Goal: Task Accomplishment & Management: Manage account settings

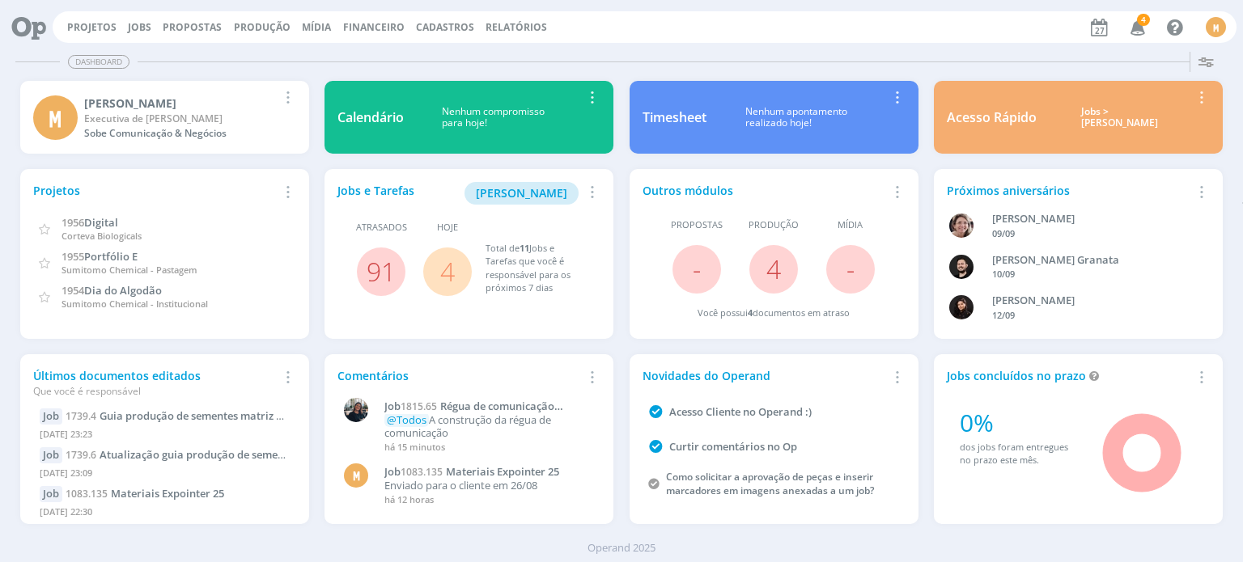
click at [447, 282] on link "4" at bounding box center [447, 271] width 15 height 35
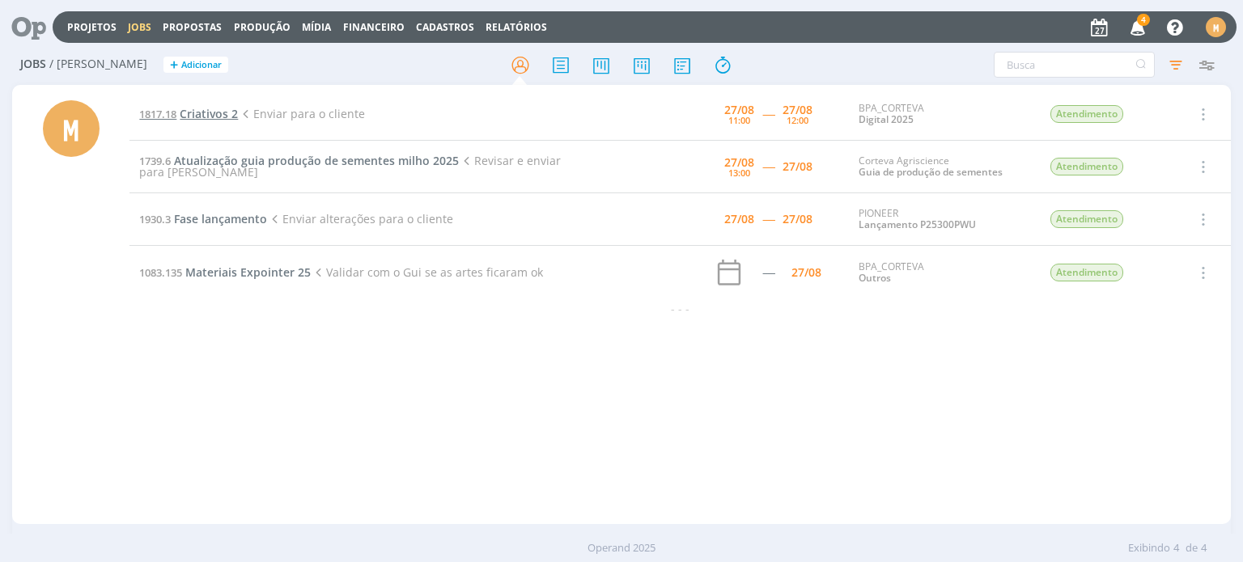
click at [221, 110] on span "Criativos 2" at bounding box center [209, 113] width 58 height 15
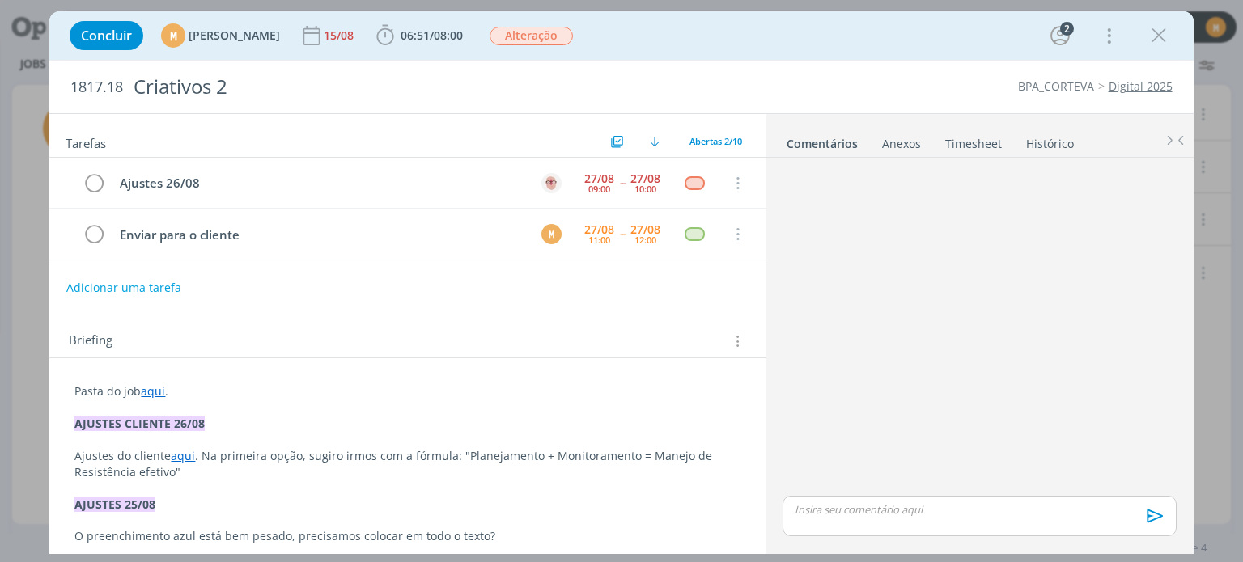
scroll to position [42, 0]
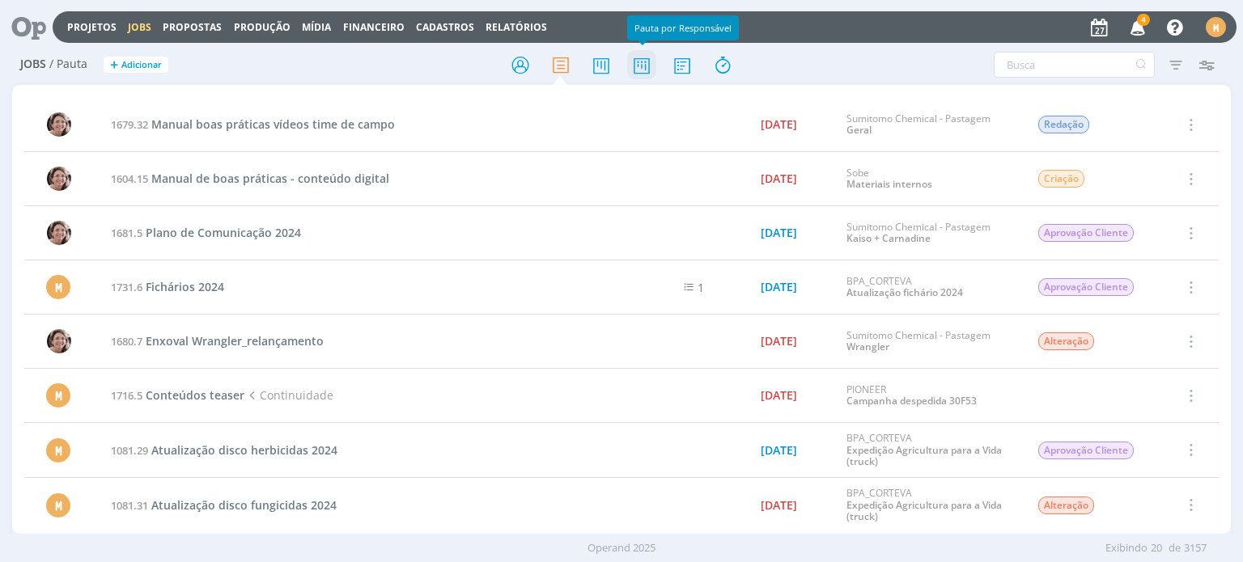
click at [636, 72] on icon at bounding box center [641, 65] width 29 height 32
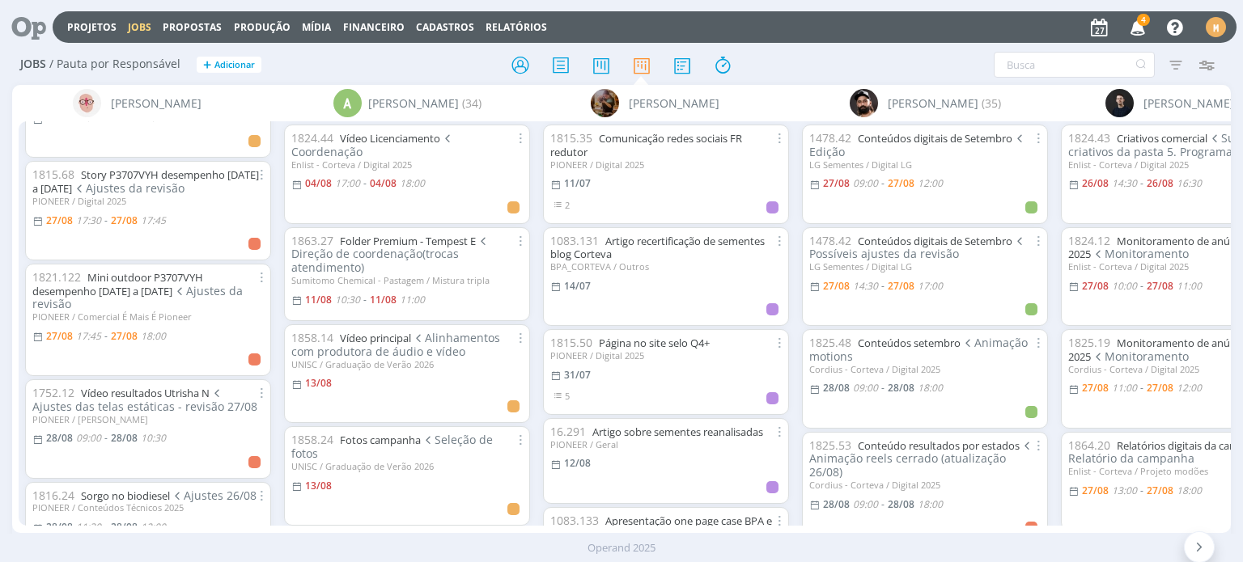
scroll to position [257, 0]
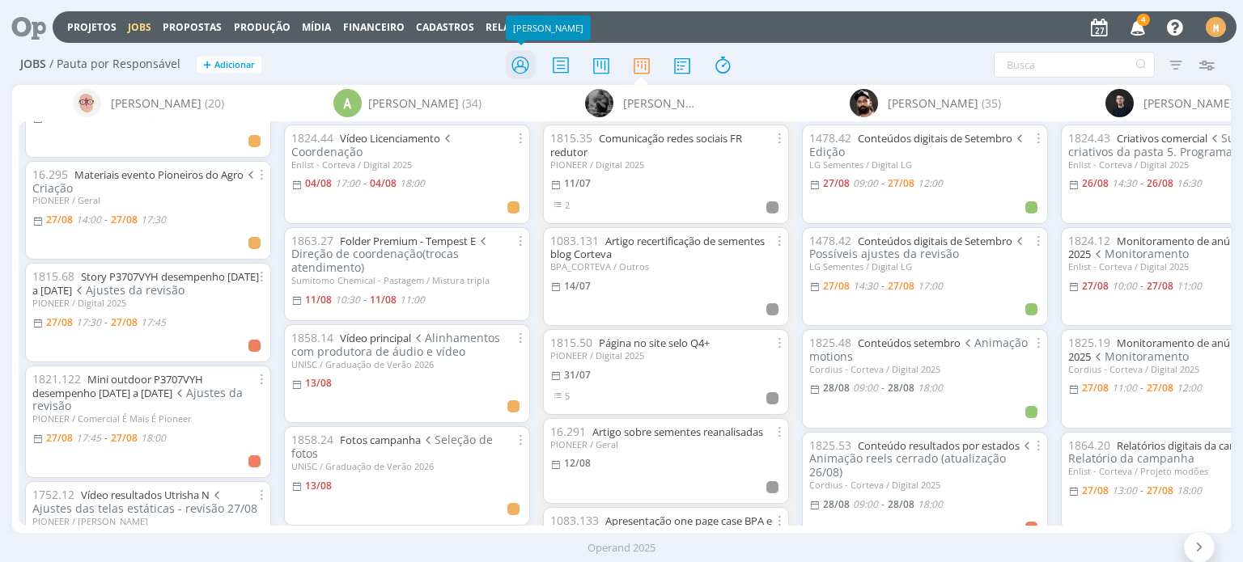
click at [526, 52] on icon at bounding box center [520, 65] width 29 height 32
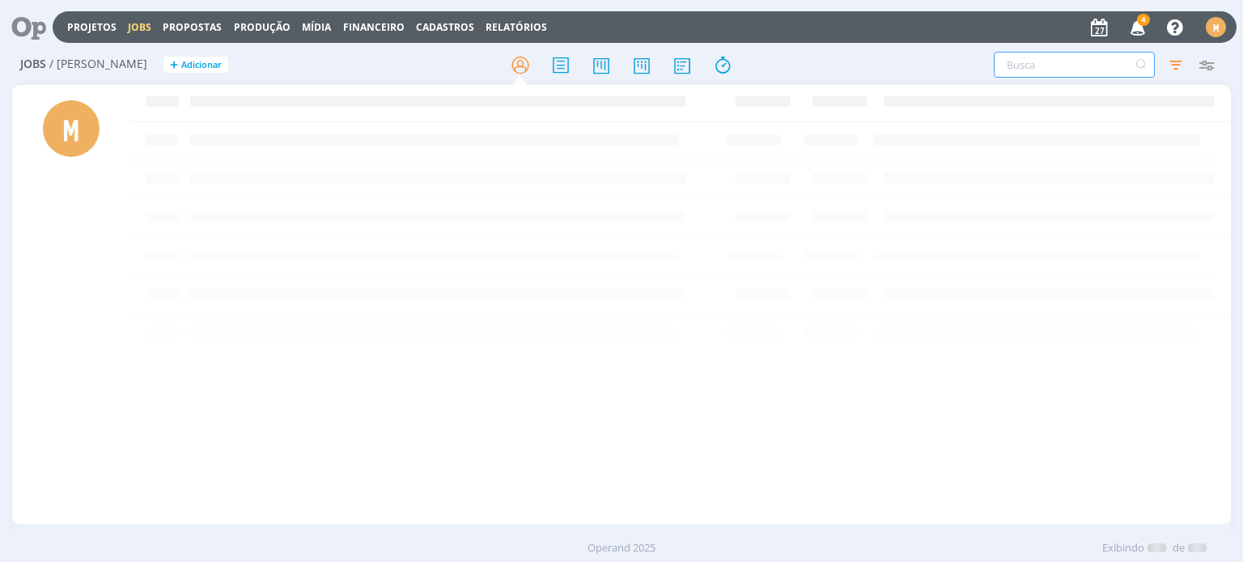
click at [1067, 57] on input "text" at bounding box center [1074, 65] width 161 height 26
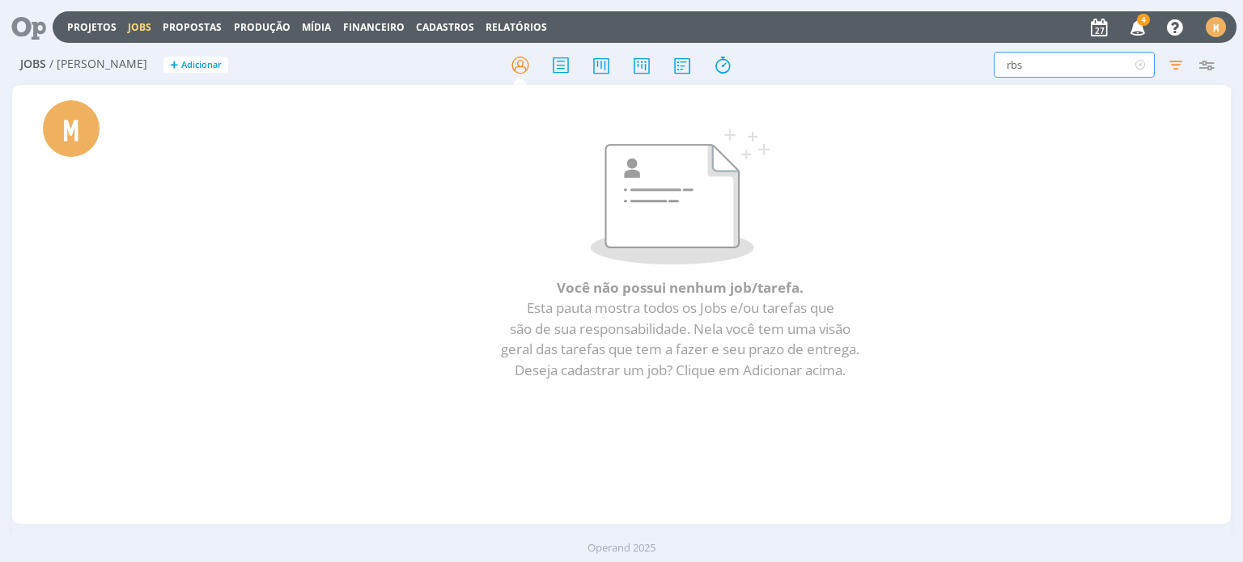
type input "rbs"
click at [564, 66] on icon at bounding box center [560, 65] width 29 height 32
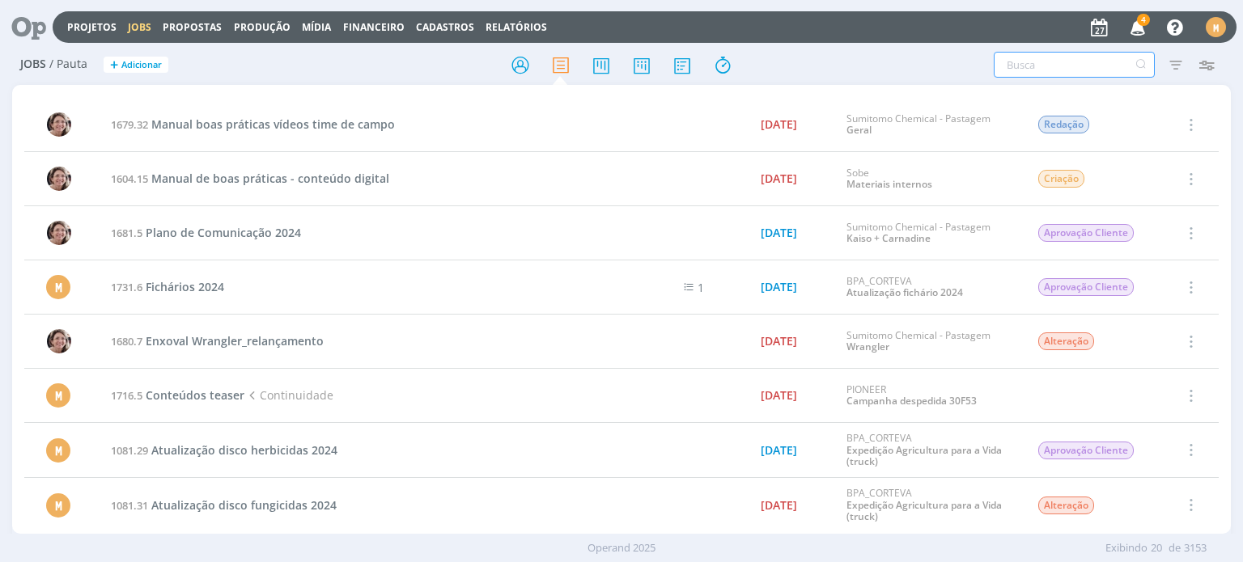
click at [1024, 72] on input "text" at bounding box center [1074, 65] width 161 height 26
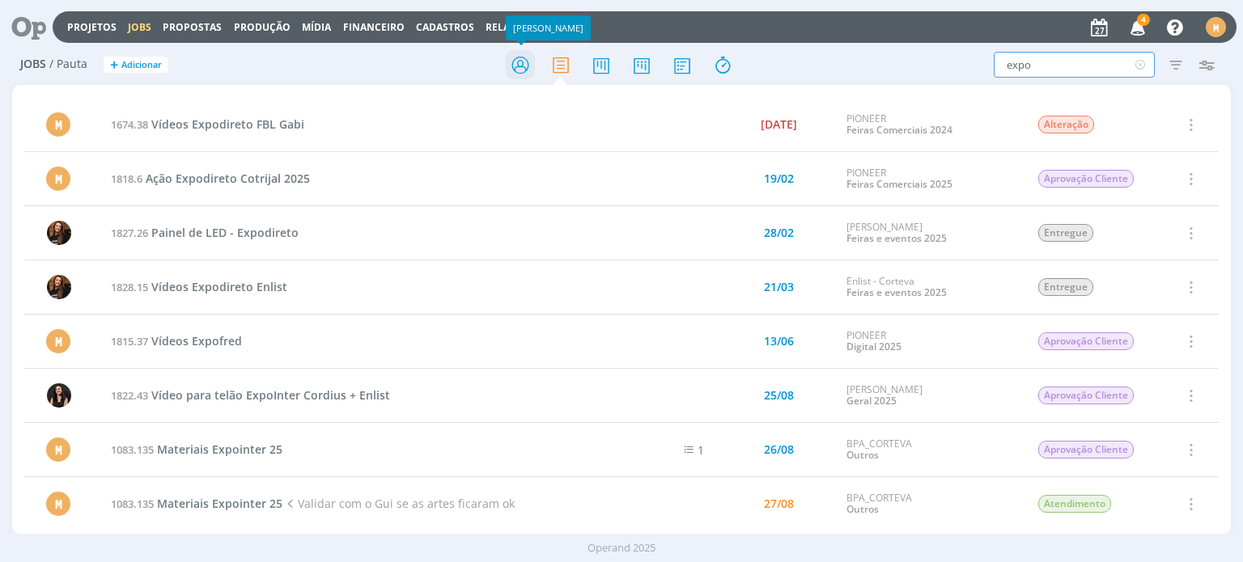
type input "expo"
click at [519, 60] on icon at bounding box center [520, 65] width 29 height 32
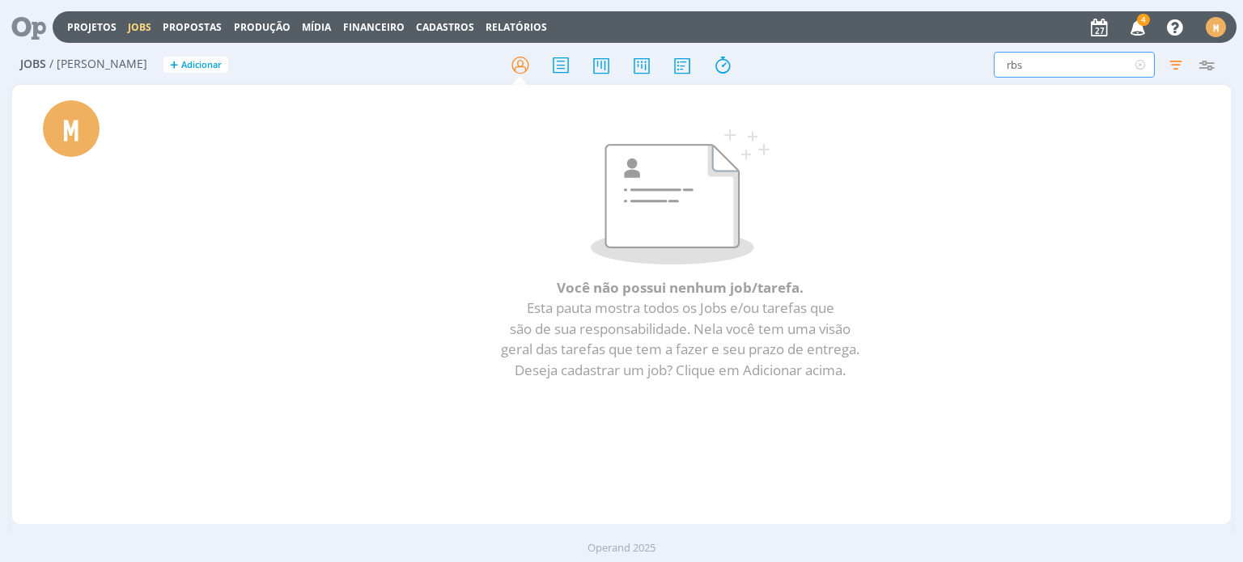
click at [1065, 71] on input "rbs" at bounding box center [1074, 65] width 161 height 26
type input "r"
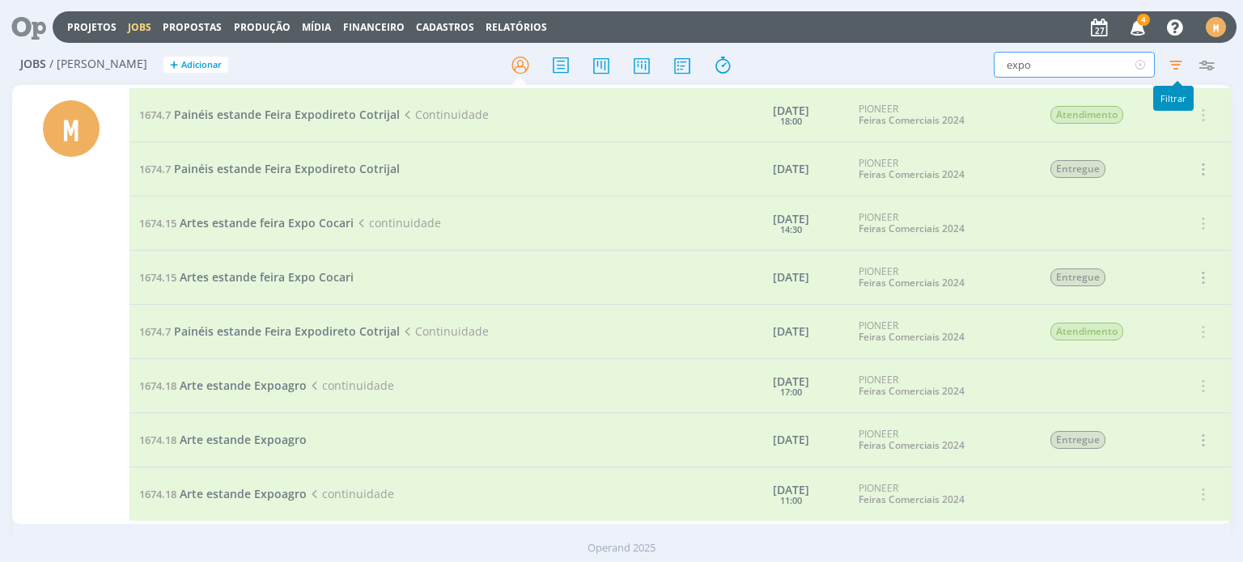
type input "expo"
click at [1167, 61] on icon "button" at bounding box center [1175, 64] width 29 height 29
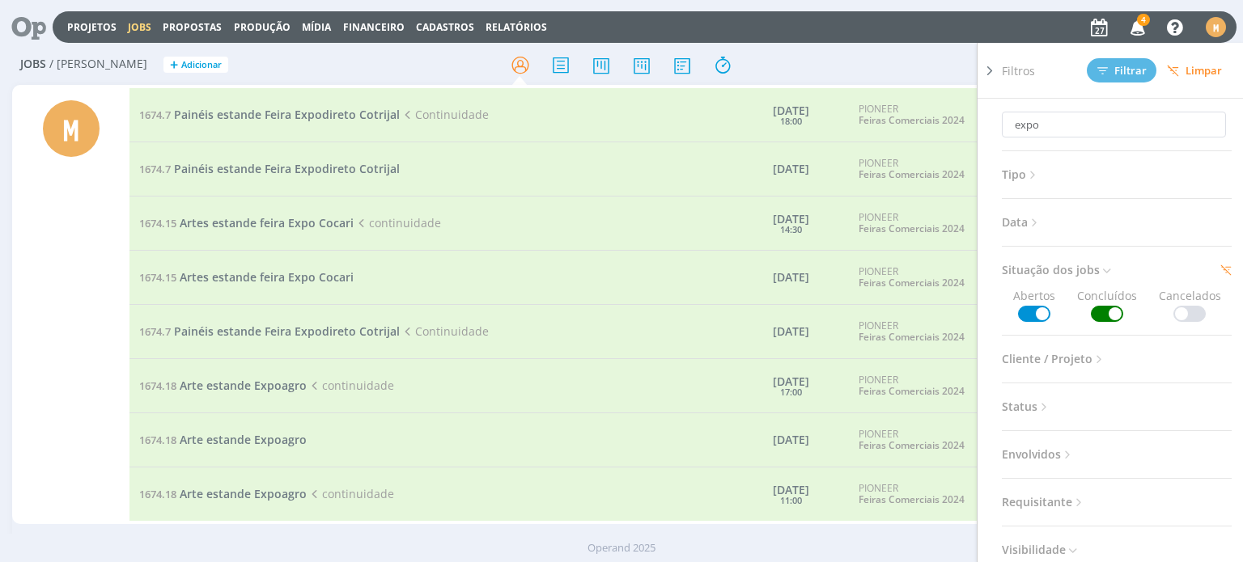
click at [1105, 317] on span at bounding box center [1107, 314] width 32 height 16
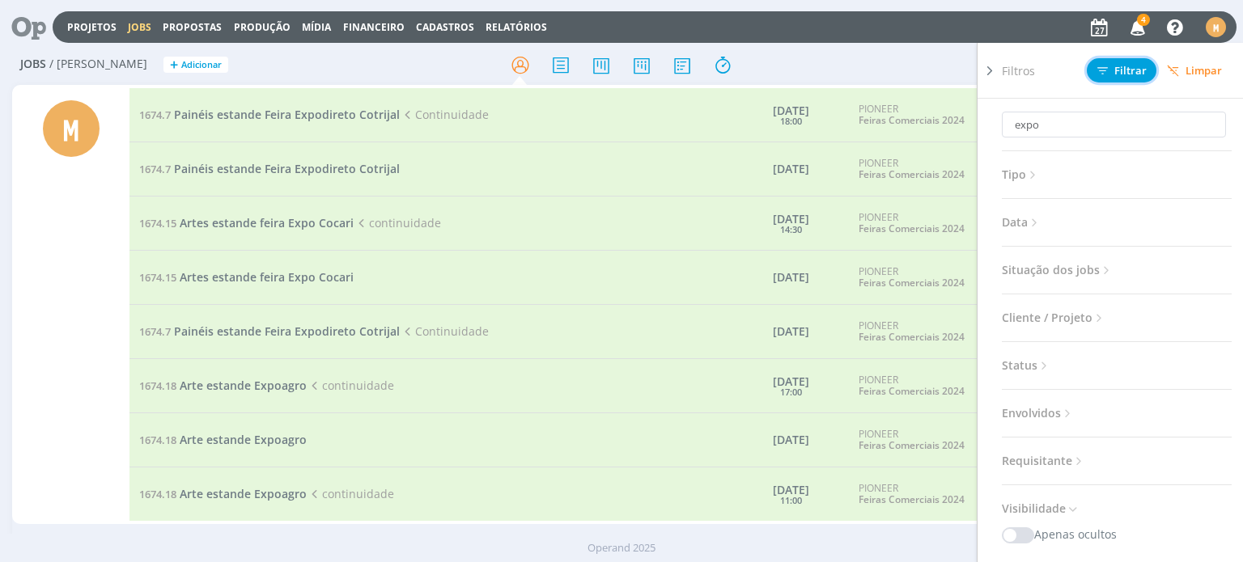
click at [1133, 71] on span "Filtrar" at bounding box center [1121, 71] width 49 height 11
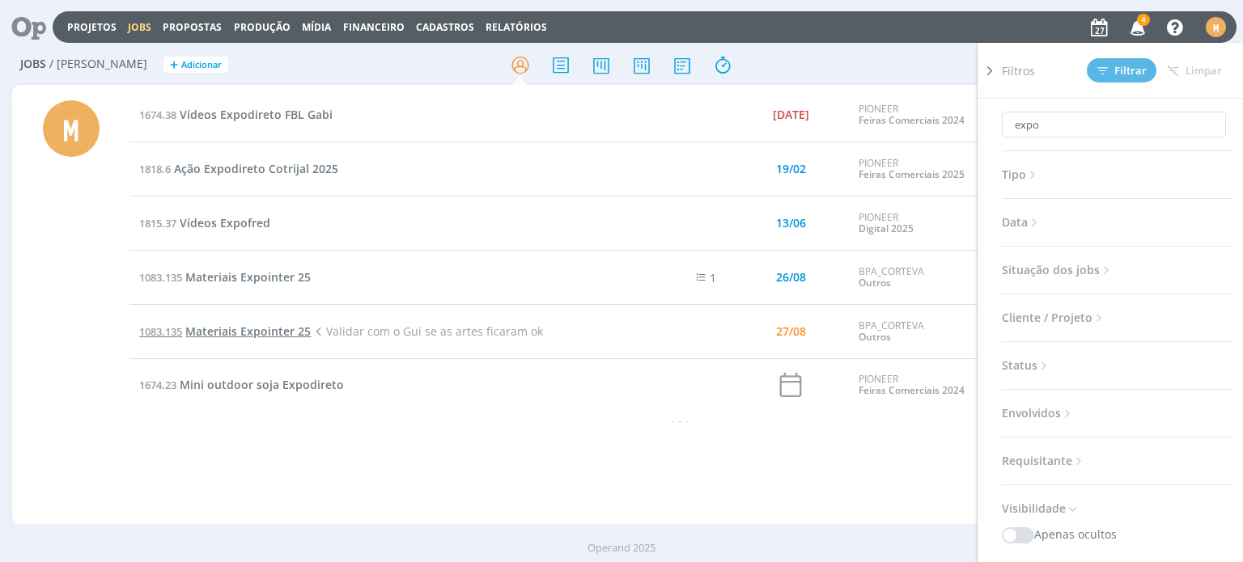
click at [282, 324] on span "Materiais Expointer 25" at bounding box center [247, 331] width 125 height 15
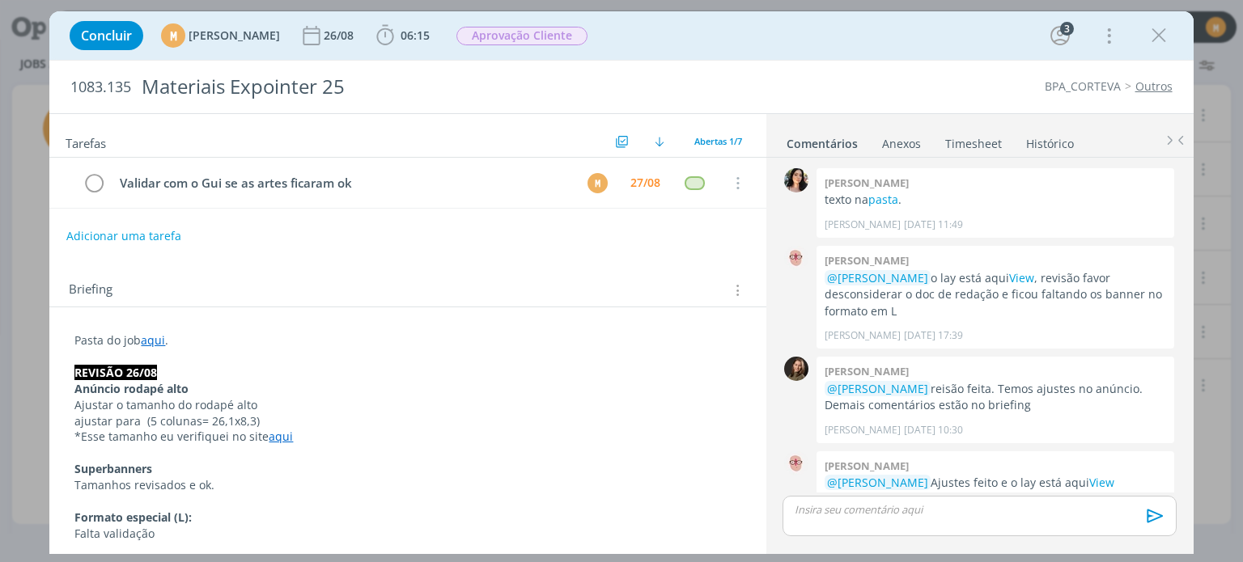
scroll to position [92, 0]
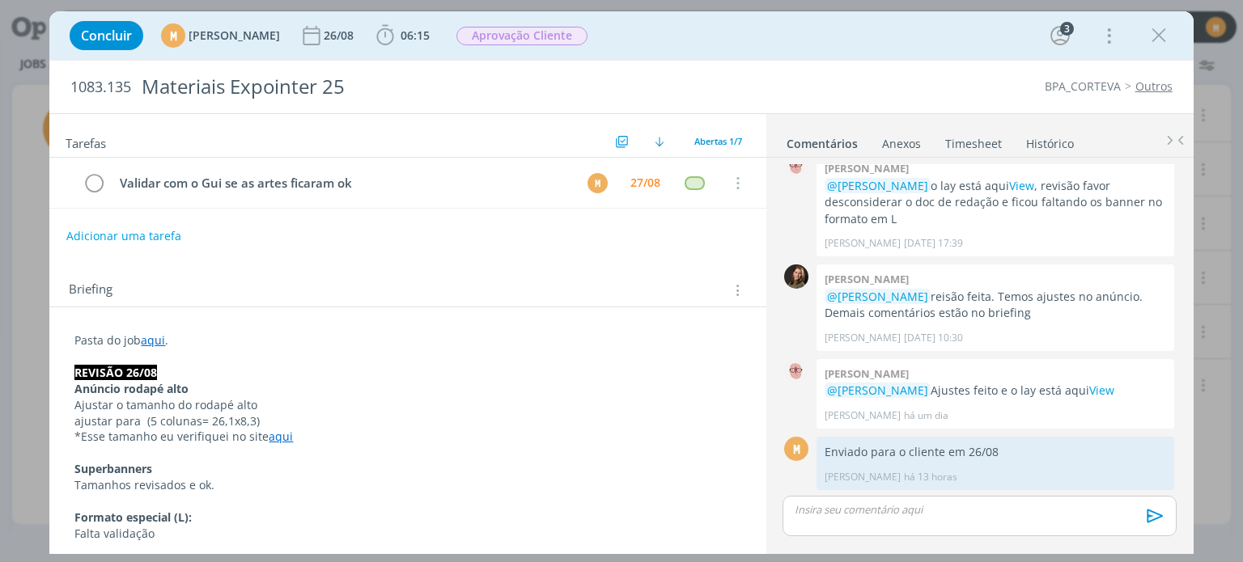
click at [439, 17] on div "Concluir M Mariana Kochenborger 26/08 06:15 Iniciar Apontar Data * 27/08/2025 H…" at bounding box center [620, 35] width 1119 height 39
click at [430, 38] on span "06:15" at bounding box center [414, 35] width 29 height 15
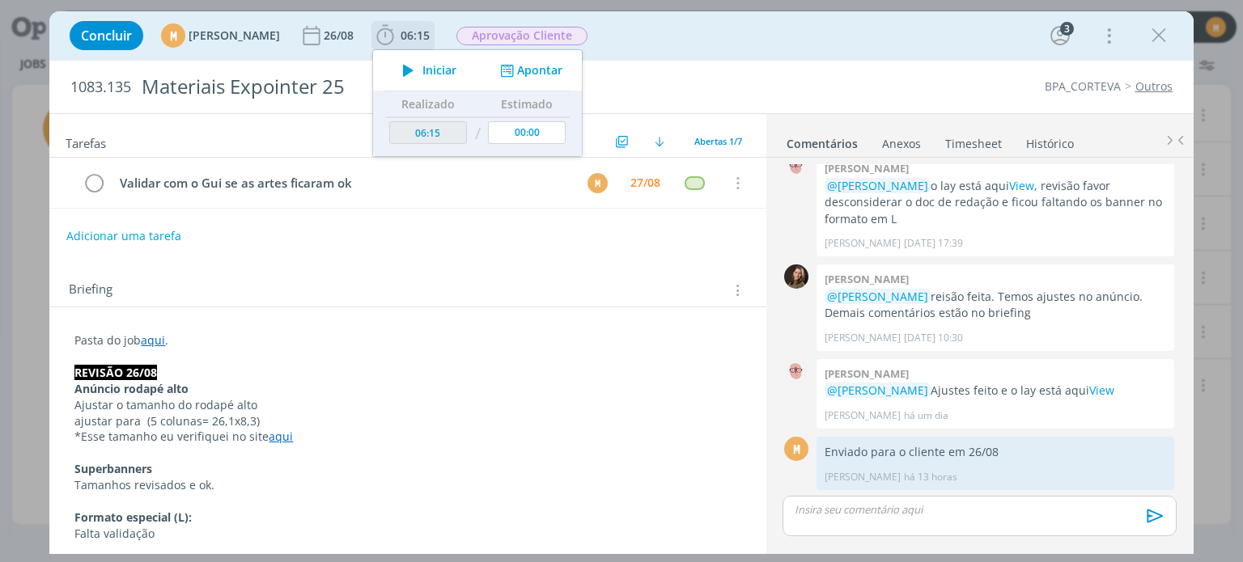
click at [422, 70] on icon "dialog" at bounding box center [408, 70] width 28 height 21
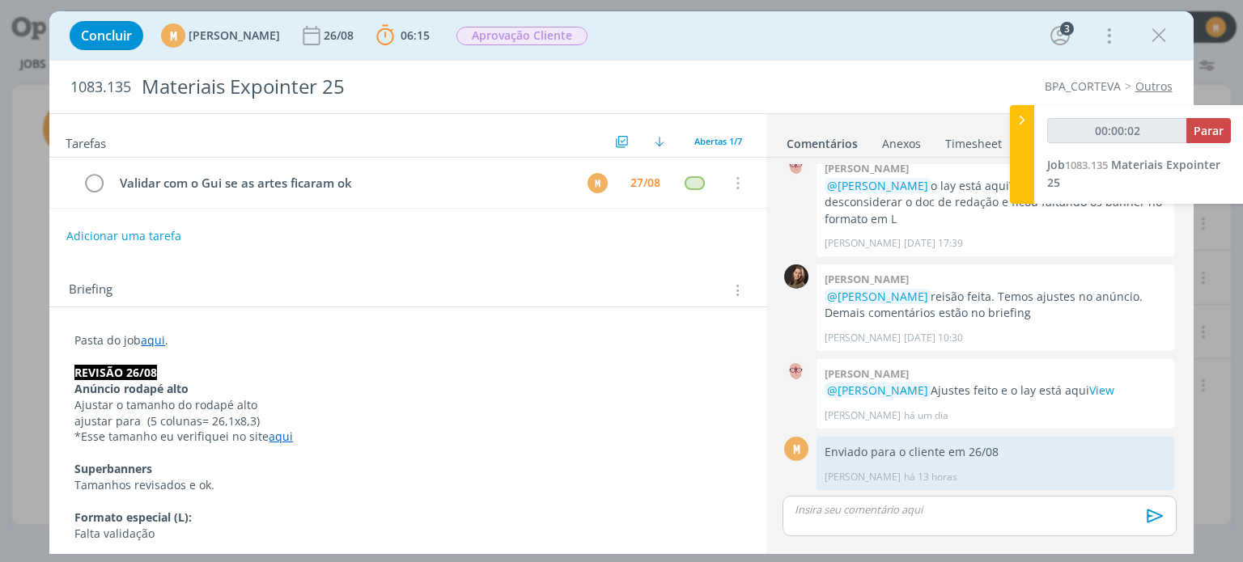
click at [251, 333] on p "Pasta do job aqui ." at bounding box center [407, 341] width 666 height 16
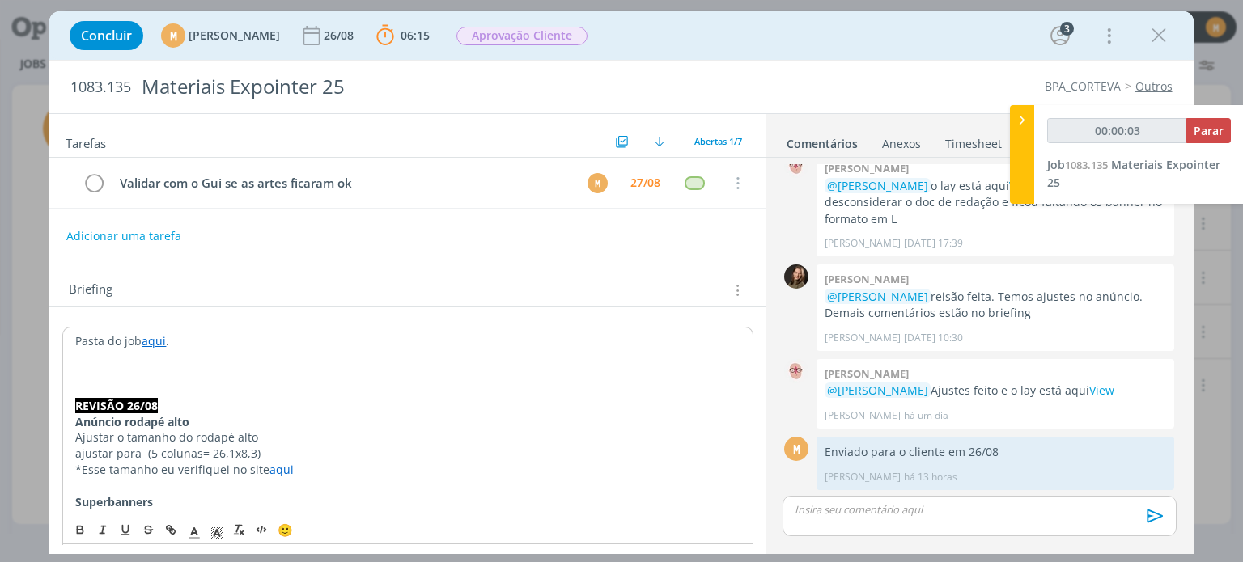
type input "00:00:04"
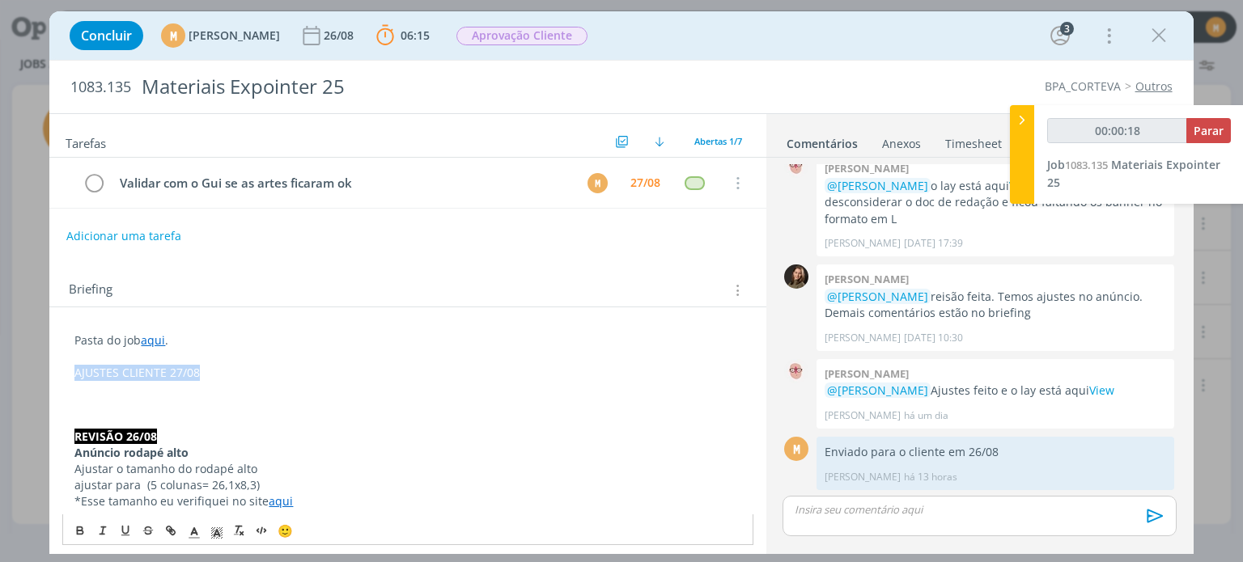
drag, startPoint x: 201, startPoint y: 367, endPoint x: 67, endPoint y: 372, distance: 133.6
click at [74, 532] on icon "dialog" at bounding box center [80, 530] width 13 height 13
click at [211, 532] on icon "dialog" at bounding box center [217, 533] width 15 height 15
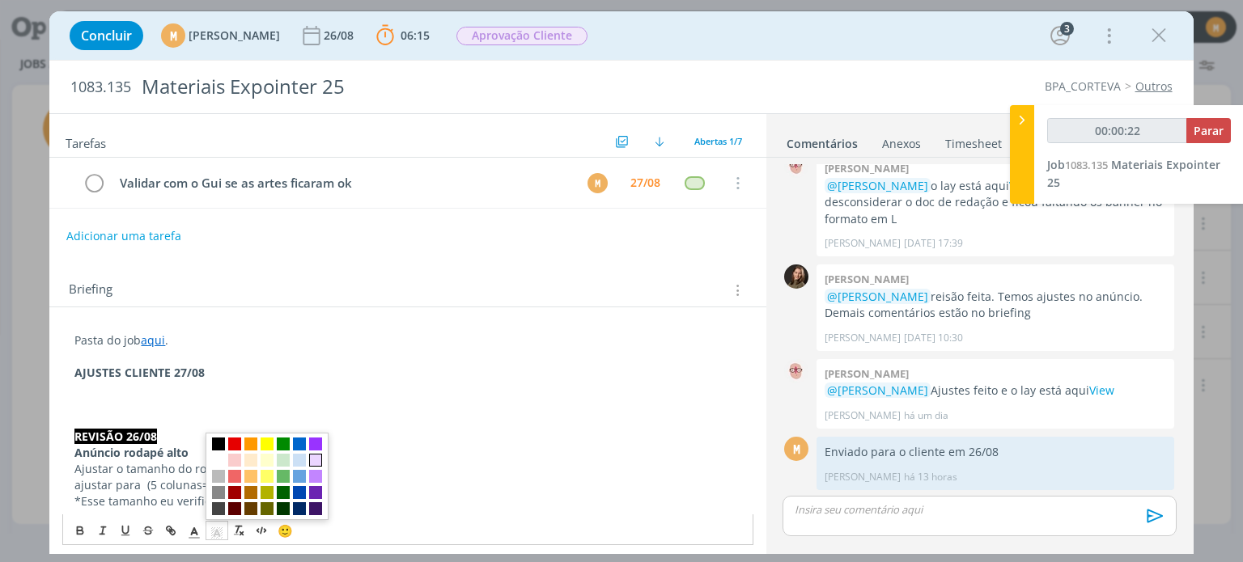
click at [313, 459] on span "dialog" at bounding box center [315, 460] width 13 height 13
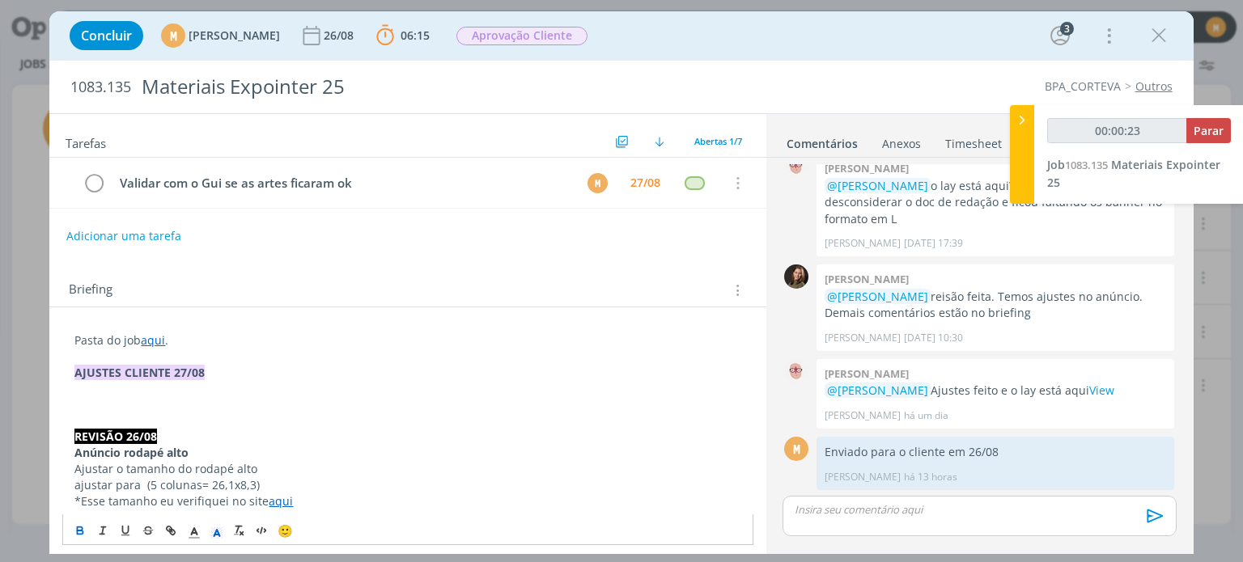
click at [196, 401] on p "dialog" at bounding box center [407, 405] width 666 height 16
click at [276, 387] on p "dialog" at bounding box center [407, 389] width 666 height 16
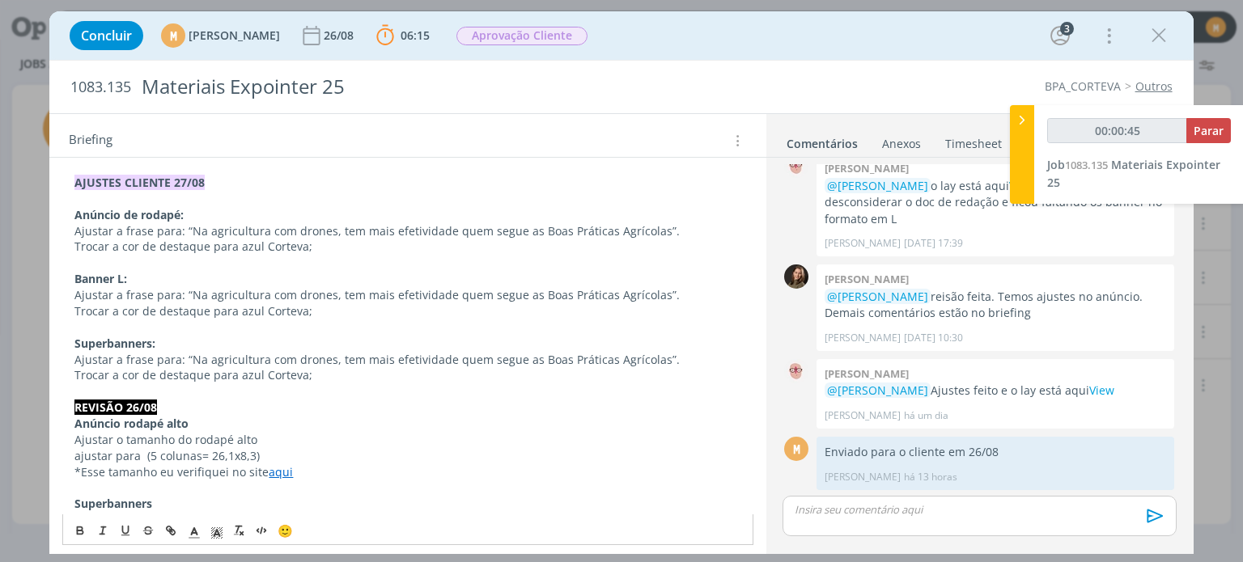
scroll to position [188, 0]
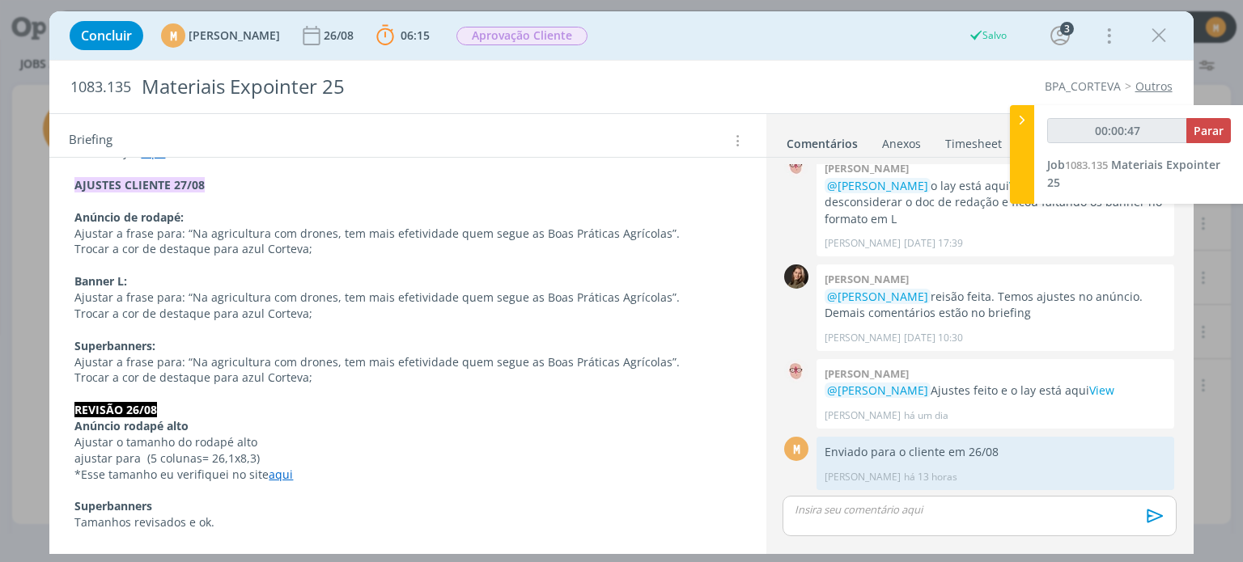
click at [340, 248] on p "Trocar a cor de destaque para azul Corteva;" at bounding box center [407, 249] width 666 height 16
click at [337, 319] on p "Trocar a cor de destaque para azul Corteva;" at bounding box center [407, 315] width 664 height 16
click at [375, 254] on p "Trocar a cor de destaque para azul Corteva" at bounding box center [407, 250] width 664 height 16
click at [367, 379] on p "Trocar a cor de destaque para azul Corteva;" at bounding box center [407, 379] width 664 height 16
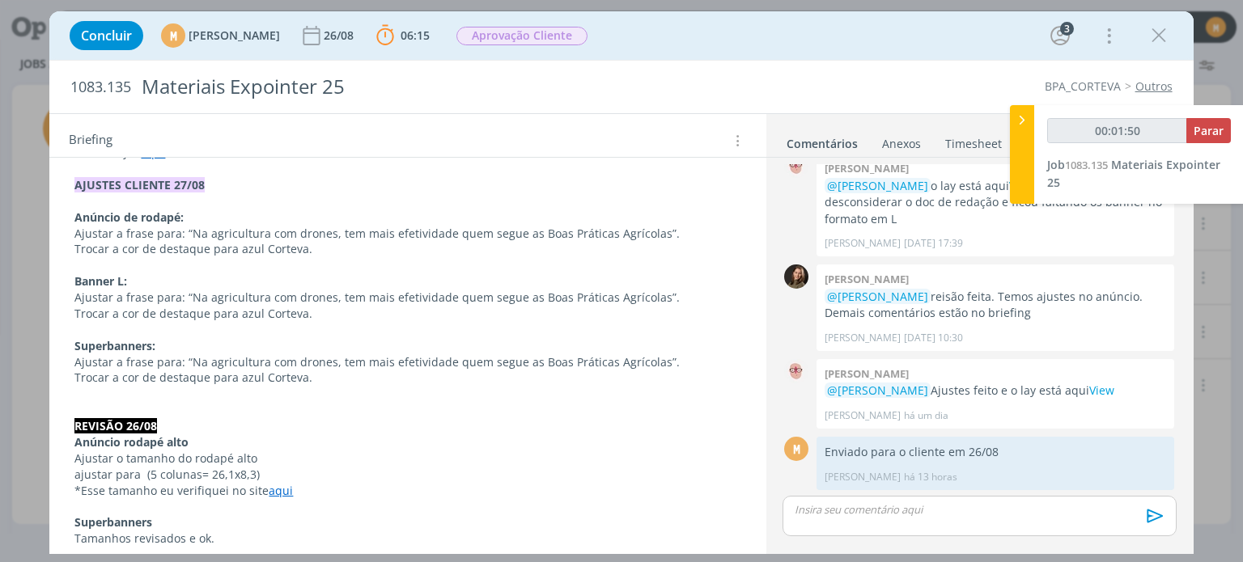
scroll to position [0, 0]
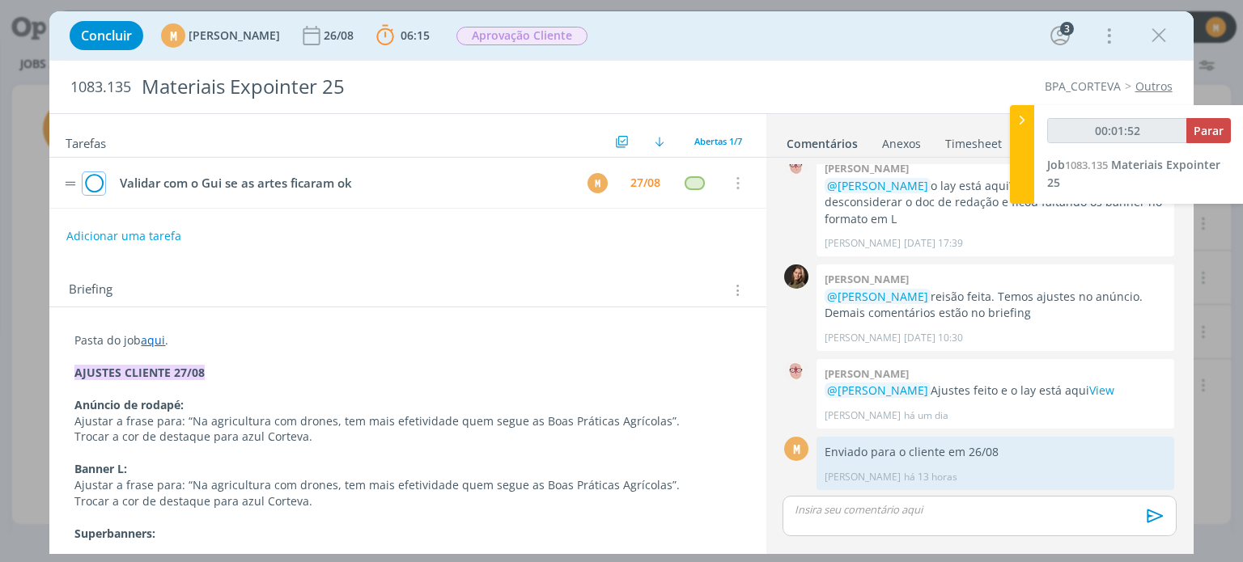
click at [94, 190] on icon "dialog" at bounding box center [94, 184] width 23 height 24
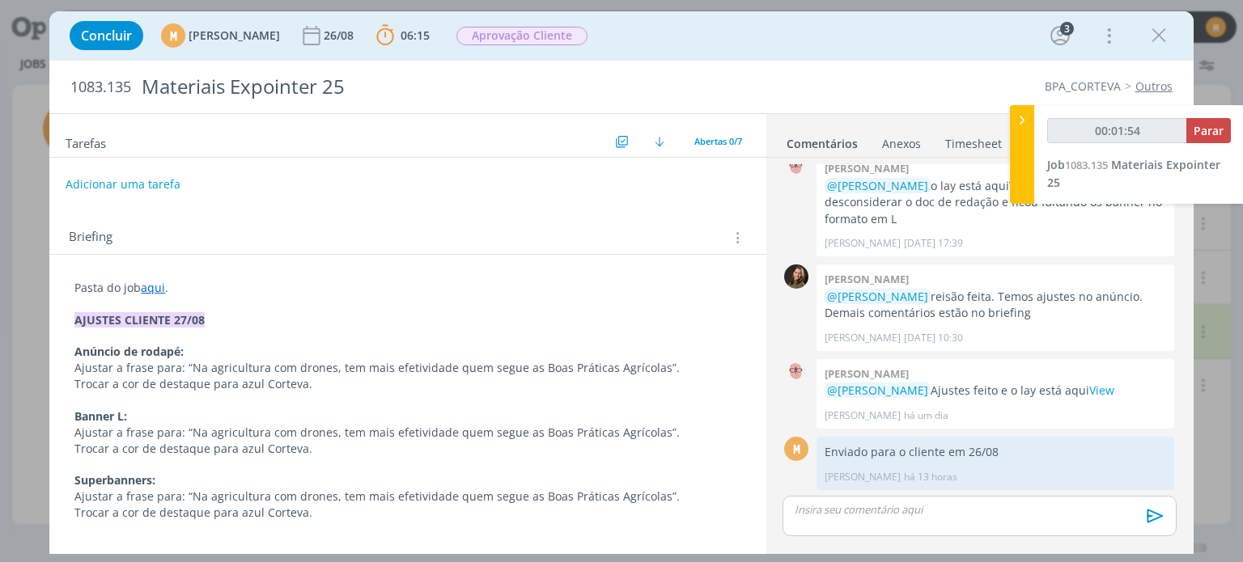
click at [114, 180] on div "Tarefas Usar Job de template Criar template a partir deste job Visualizar Templ…" at bounding box center [407, 329] width 716 height 431
click at [157, 184] on button "Adicionar uma tarefa" at bounding box center [123, 185] width 115 height 28
type input "00:01:57"
type input "ajustes"
type input "00:01:58"
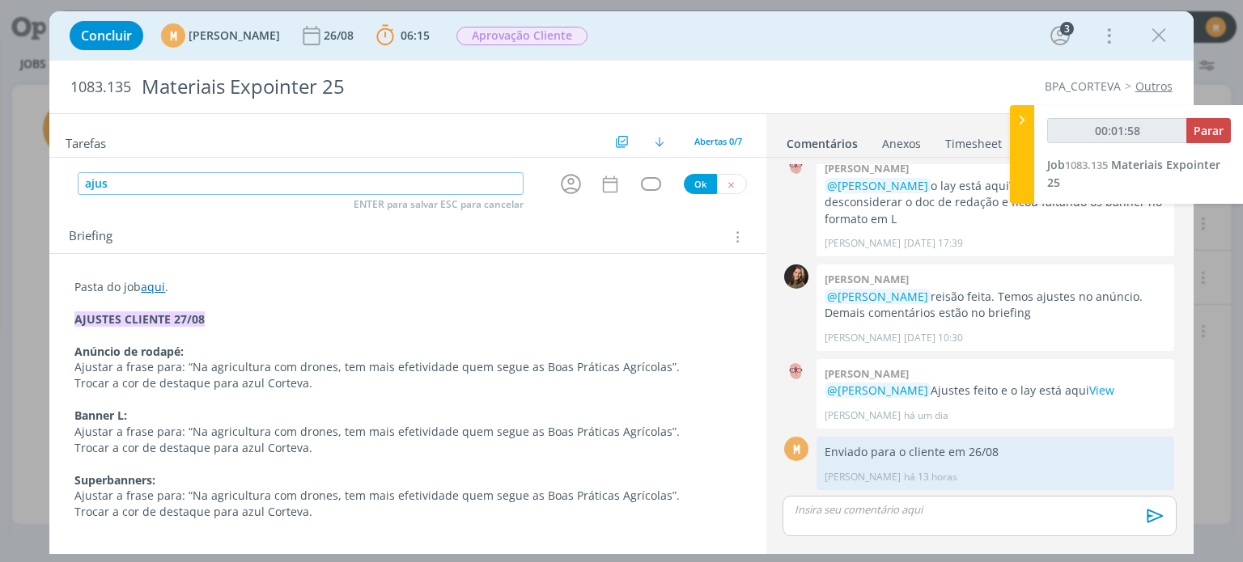
type input "aju"
type input "00:01:59"
type input "a"
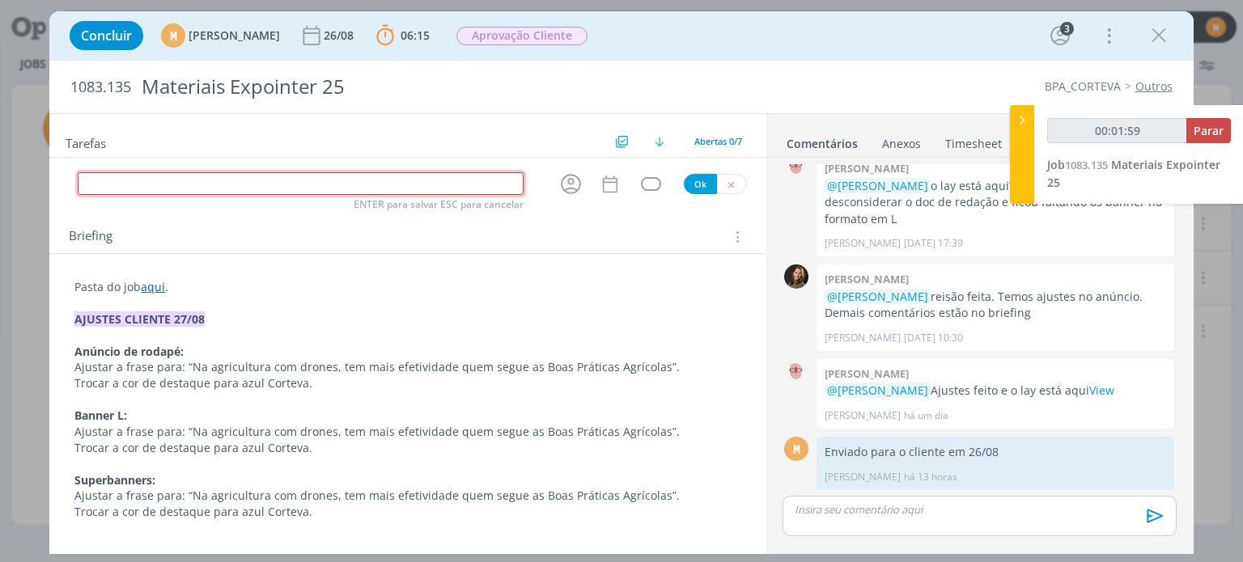
type input "A"
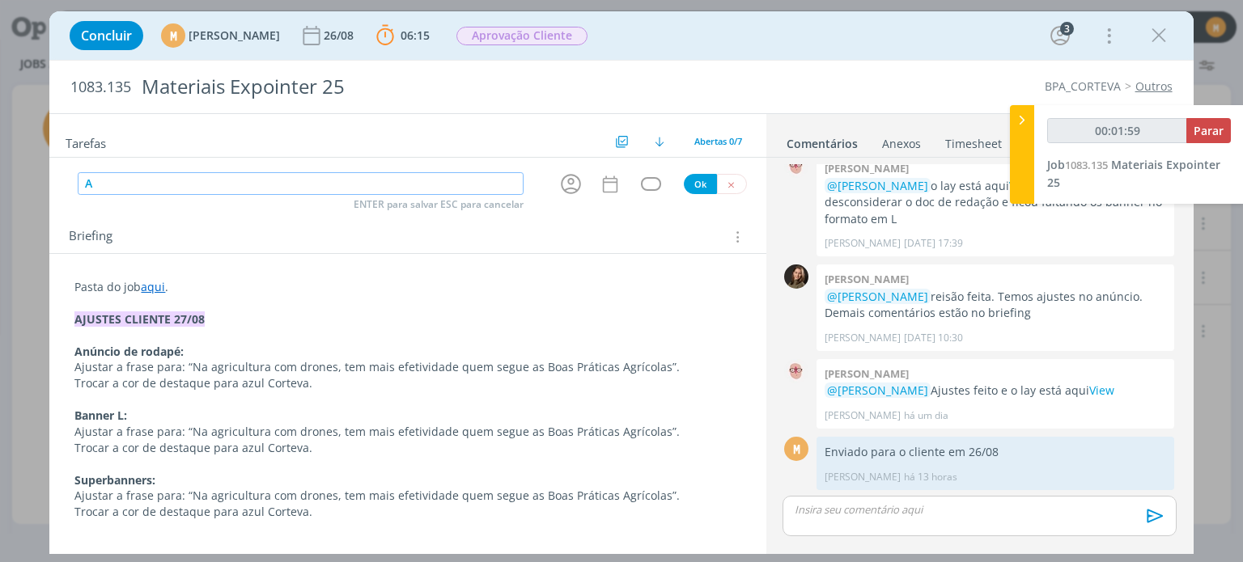
type input "00:02:00"
type input "AJUSTE"
type input "00:02:01"
type input "AJUSTES"
type input "00:02:02"
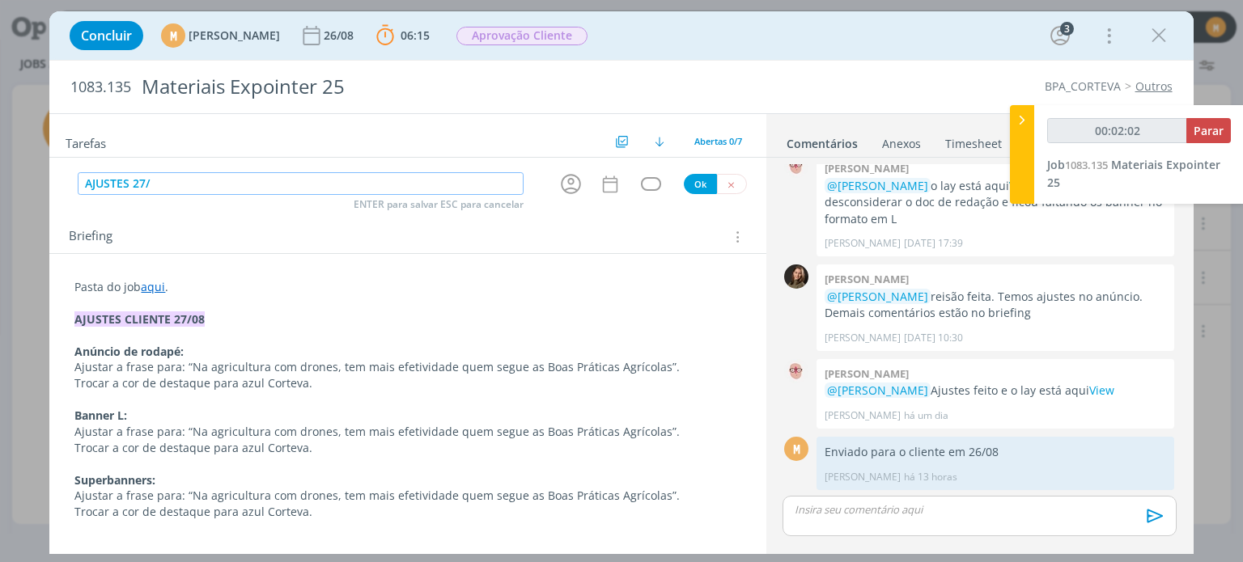
type input "AJUSTES 27/0"
type input "00:02:03"
type input "AJUSTES 27/08"
type input "00:02:09"
click at [565, 181] on icon "dialog" at bounding box center [570, 184] width 25 height 25
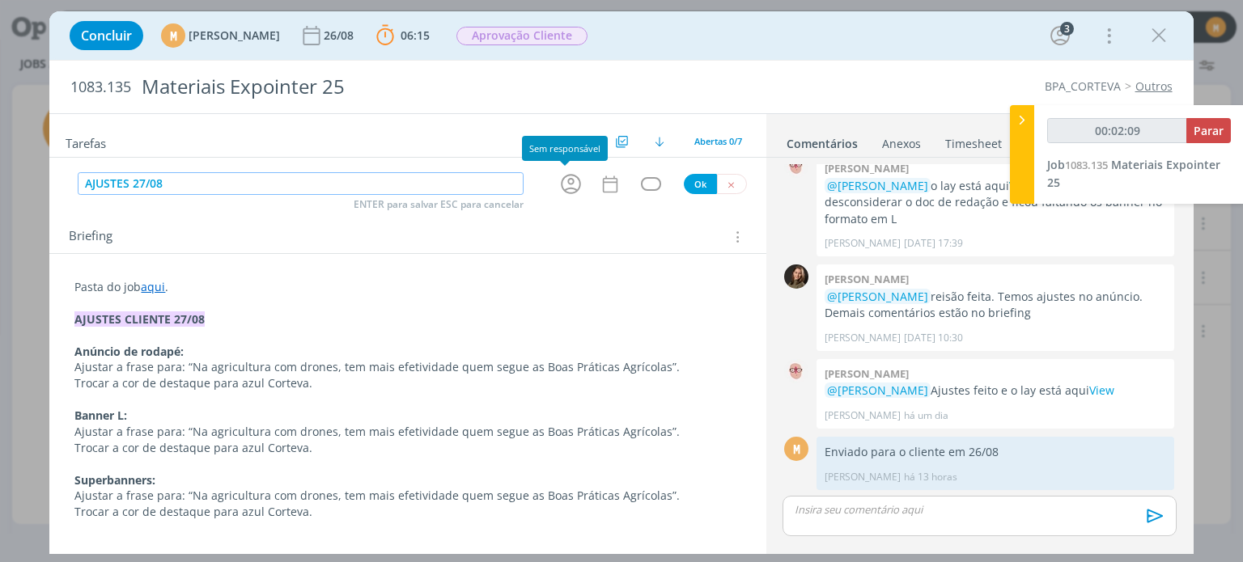
type input "AJUSTES 27/08"
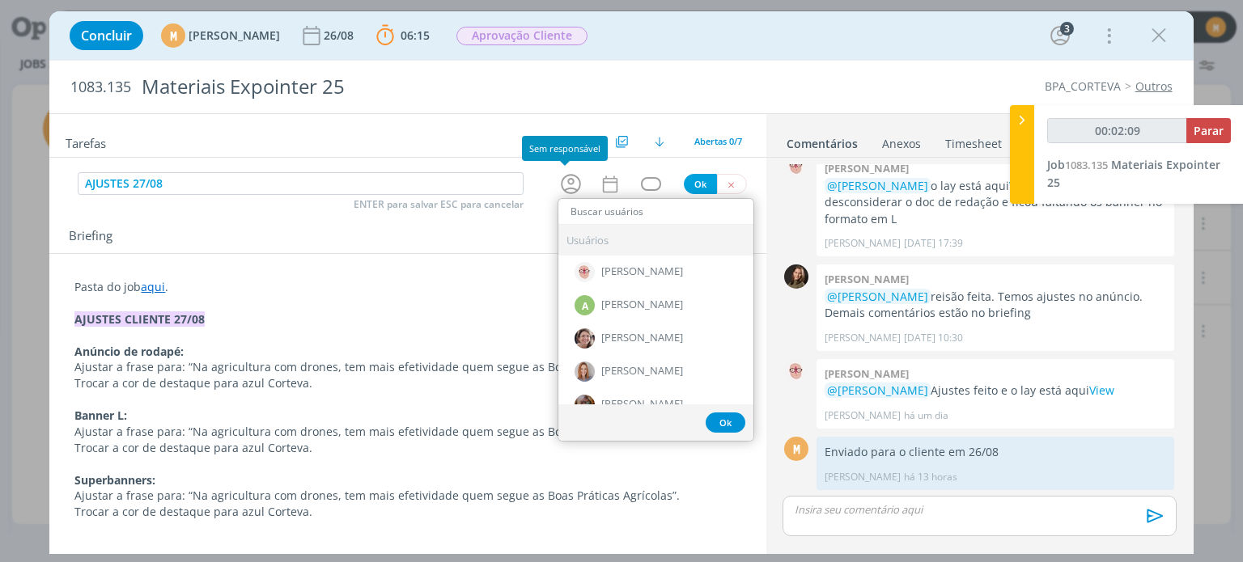
type input "00:02:10"
type input "ALE"
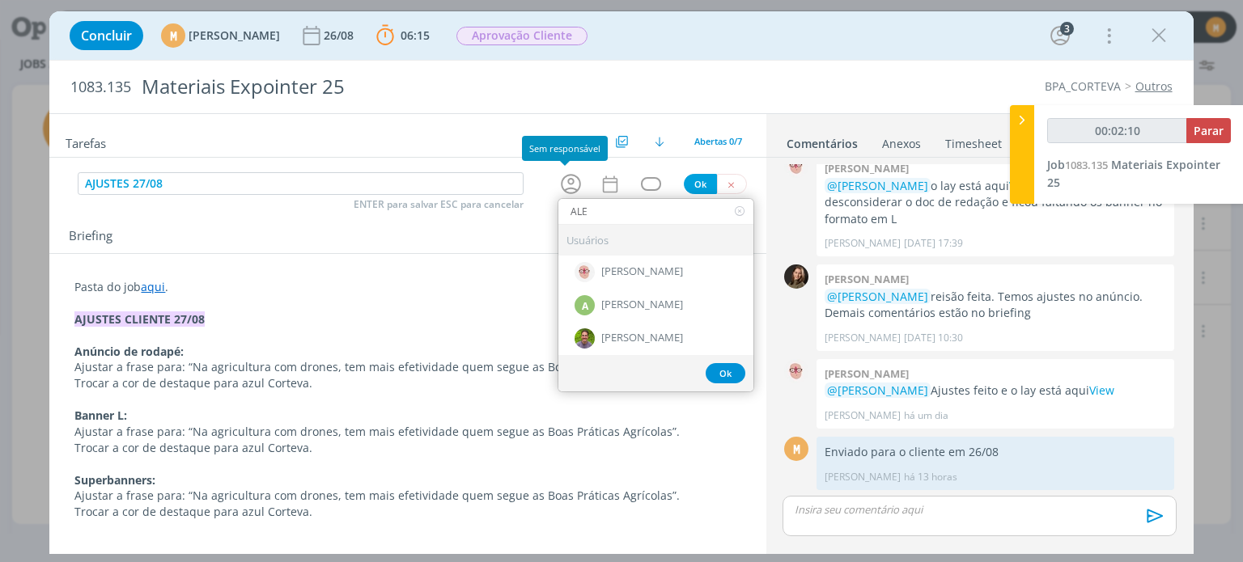
type input "00:02:11"
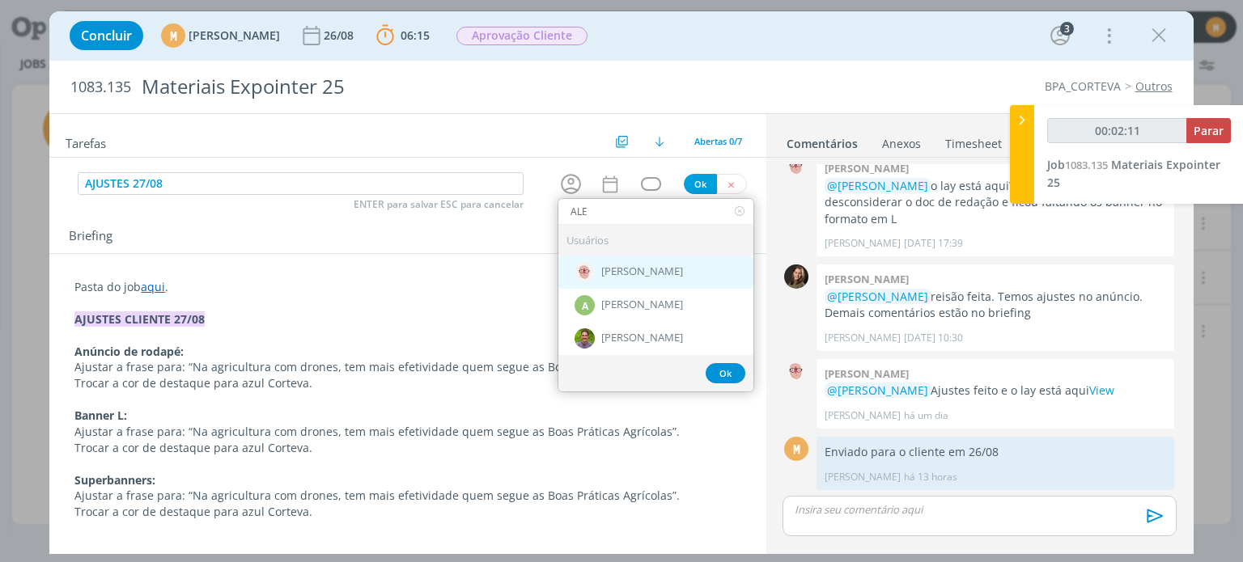
type input "ALE"
click at [616, 278] on div "[PERSON_NAME]" at bounding box center [655, 272] width 195 height 33
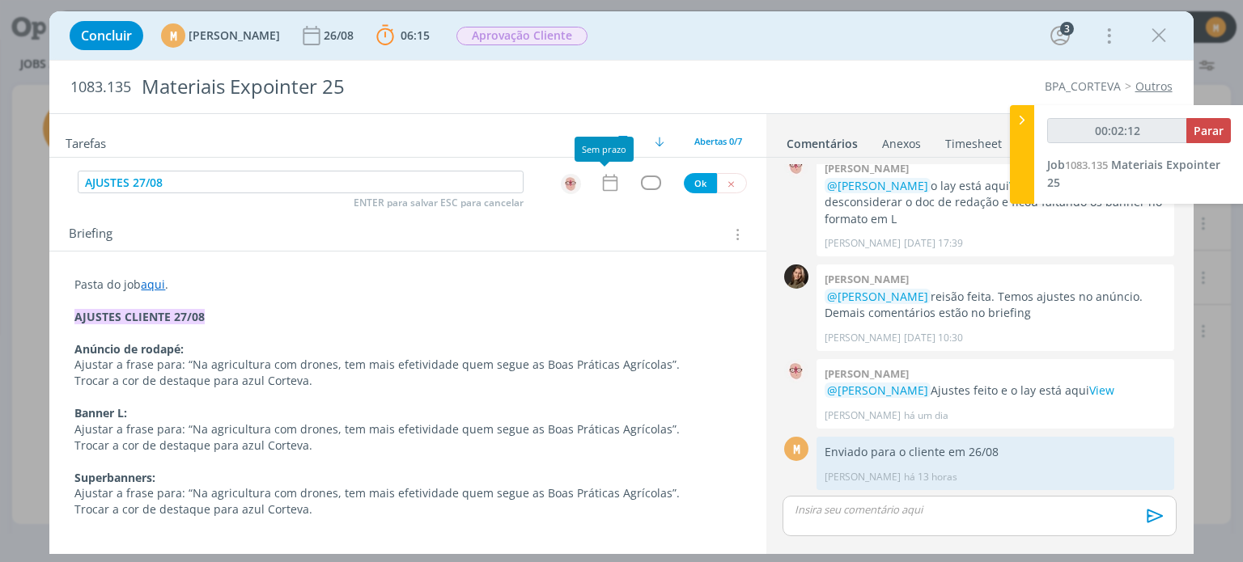
click at [604, 190] on icon "dialog" at bounding box center [610, 182] width 21 height 21
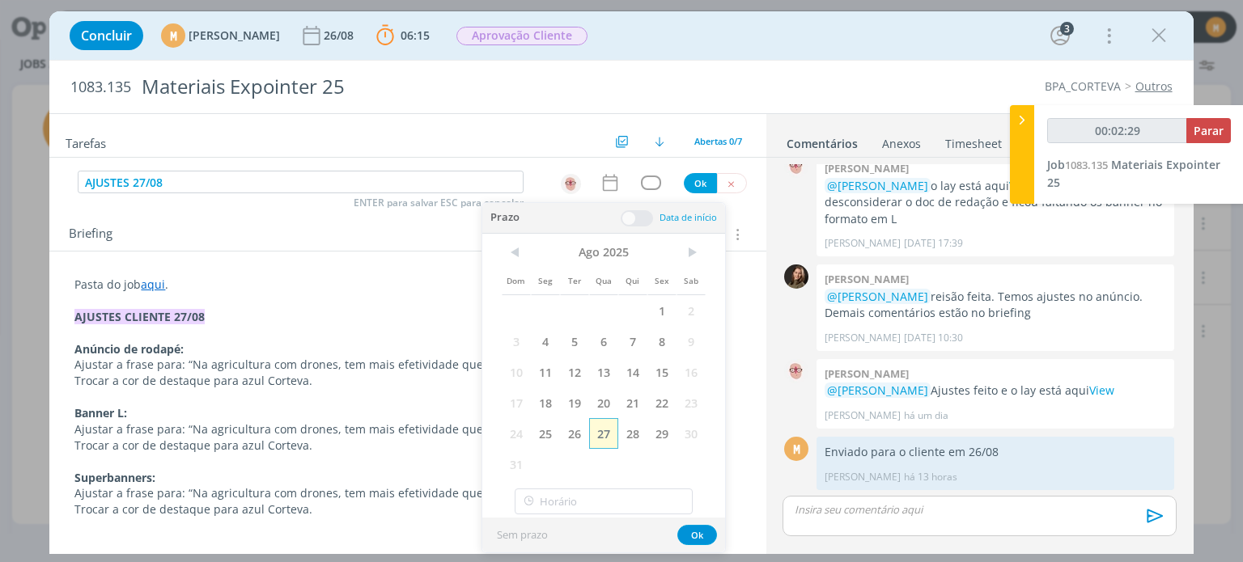
click at [607, 436] on span "27" at bounding box center [603, 433] width 29 height 31
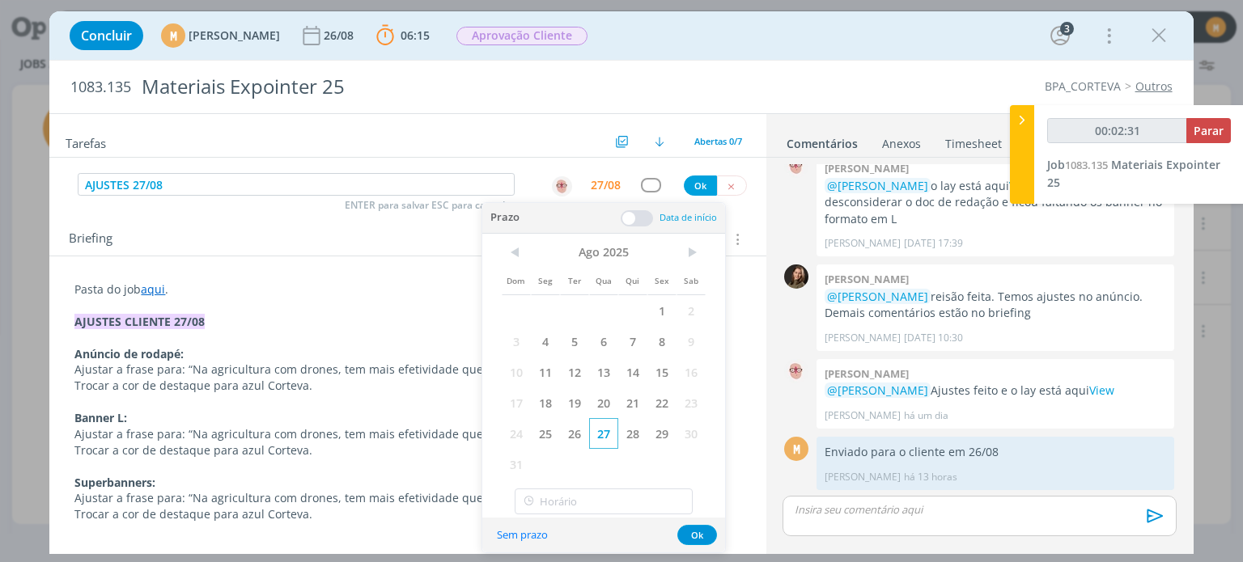
click at [604, 426] on span "27" at bounding box center [603, 433] width 29 height 31
click at [637, 225] on span at bounding box center [637, 218] width 32 height 16
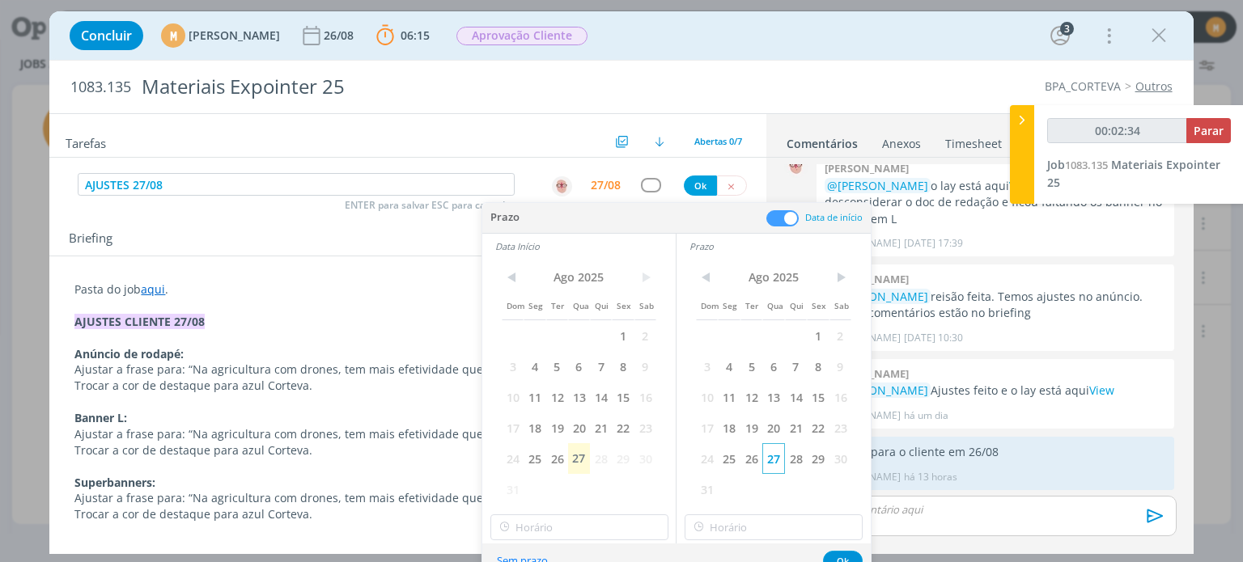
click at [778, 460] on span "27" at bounding box center [773, 458] width 22 height 31
click at [569, 456] on span "27" at bounding box center [579, 458] width 22 height 31
click at [842, 560] on button "Ok" at bounding box center [843, 561] width 40 height 20
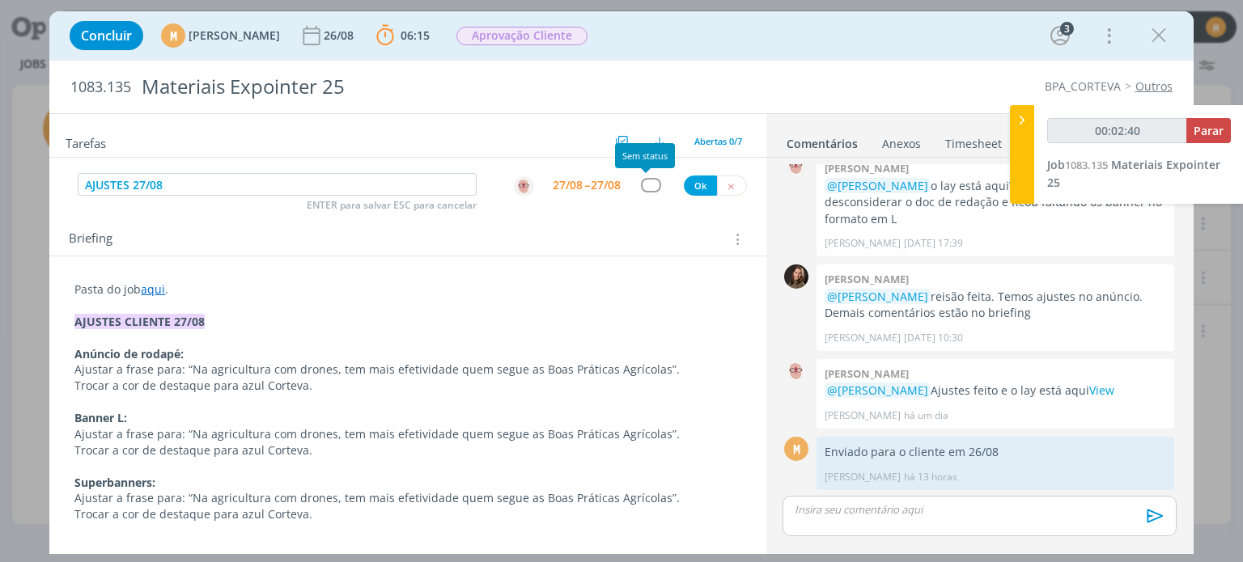
click at [648, 182] on div "dialog" at bounding box center [651, 185] width 20 height 14
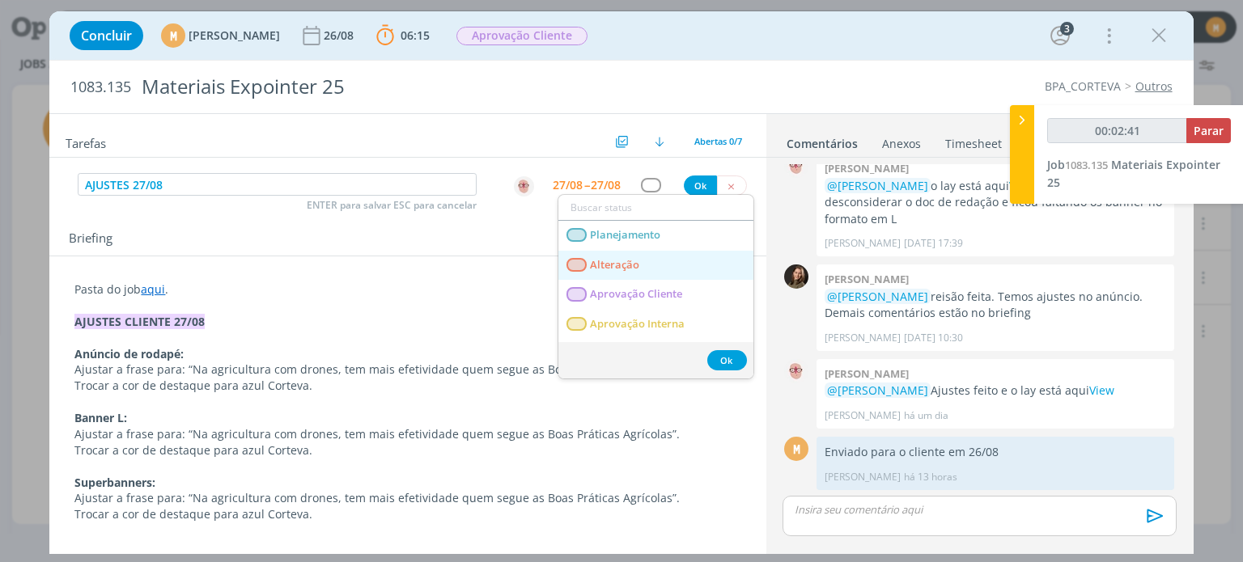
click at [628, 259] on span "Alteração" at bounding box center [615, 265] width 49 height 13
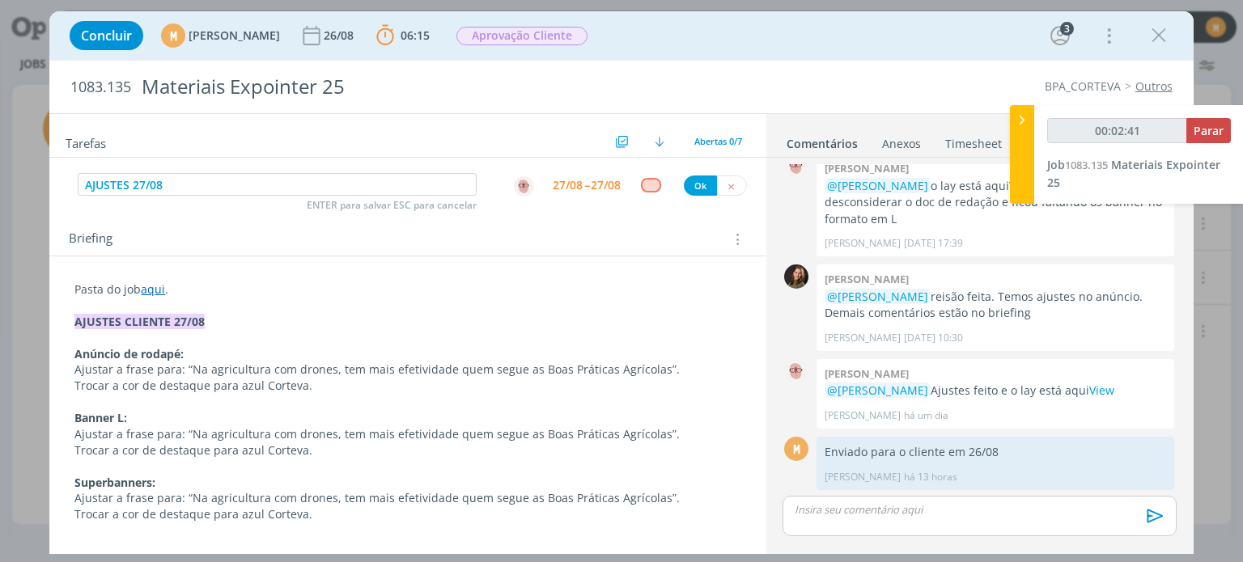
type input "00:02:42"
click at [691, 190] on button "Ok" at bounding box center [700, 186] width 33 height 20
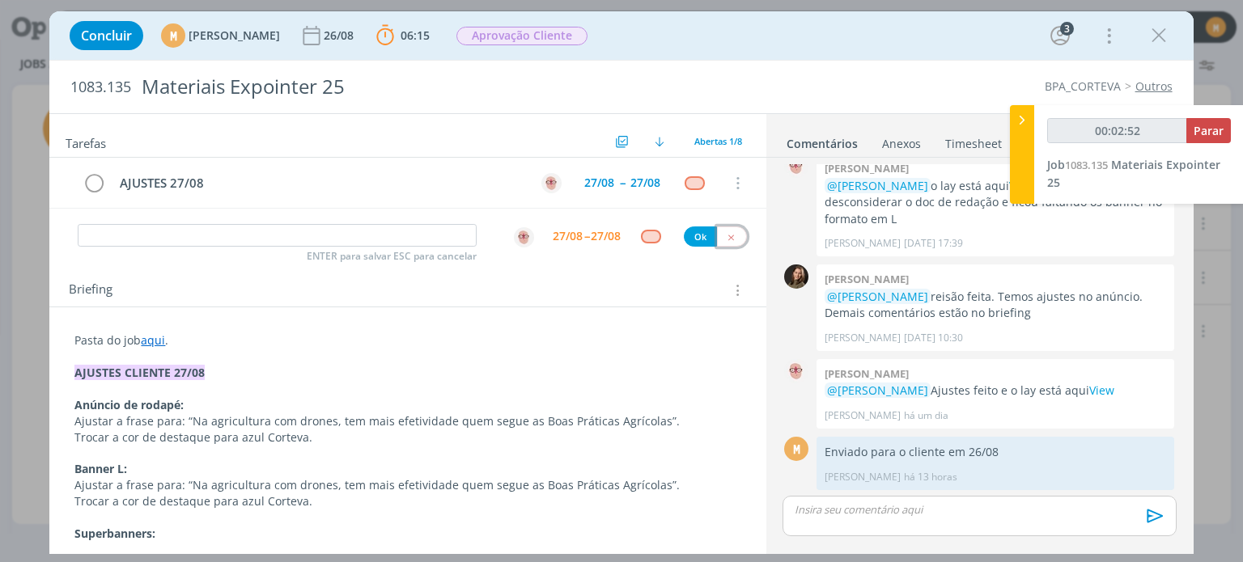
click at [728, 232] on button "dialog" at bounding box center [732, 237] width 30 height 20
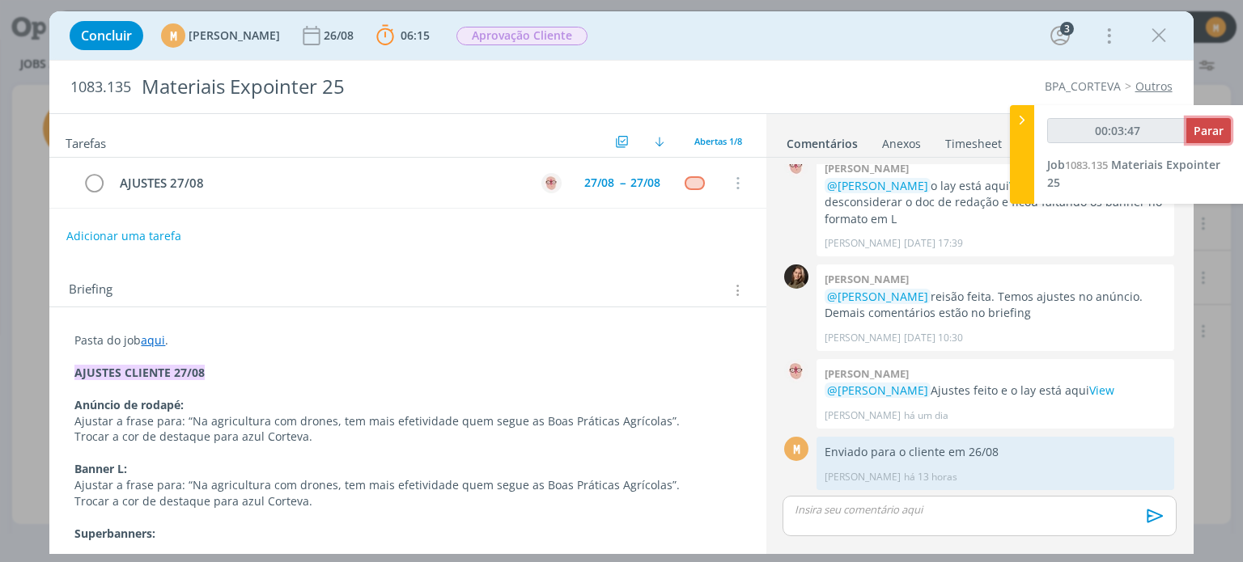
type input "00:03:48"
click at [1210, 135] on span "Parar" at bounding box center [1208, 130] width 30 height 15
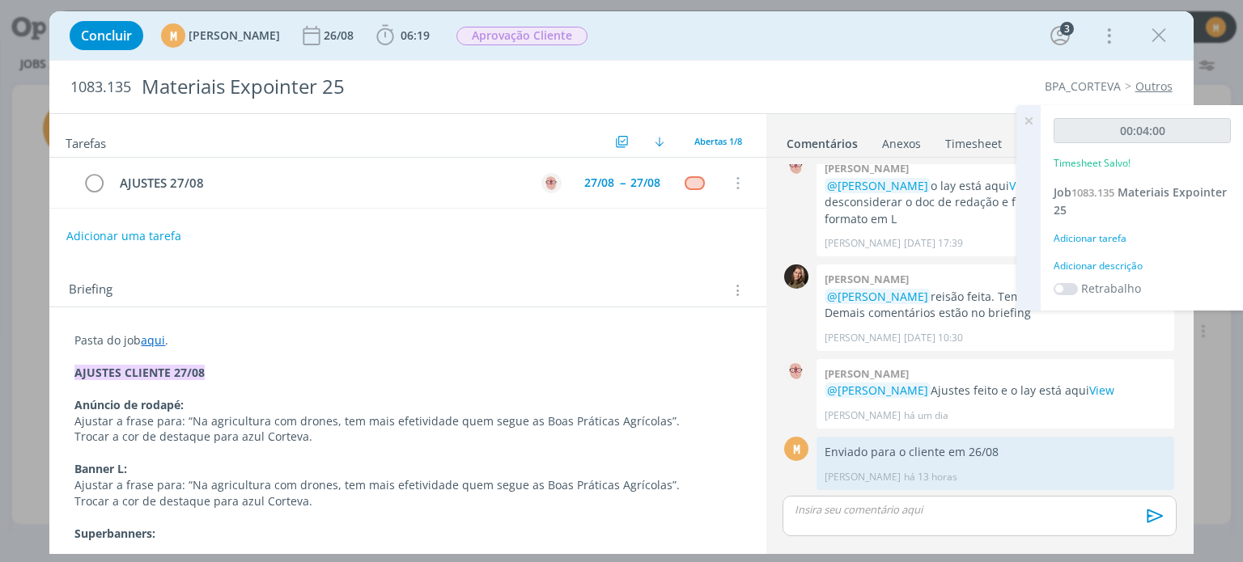
click at [1100, 264] on div "Adicionar descrição" at bounding box center [1141, 266] width 177 height 15
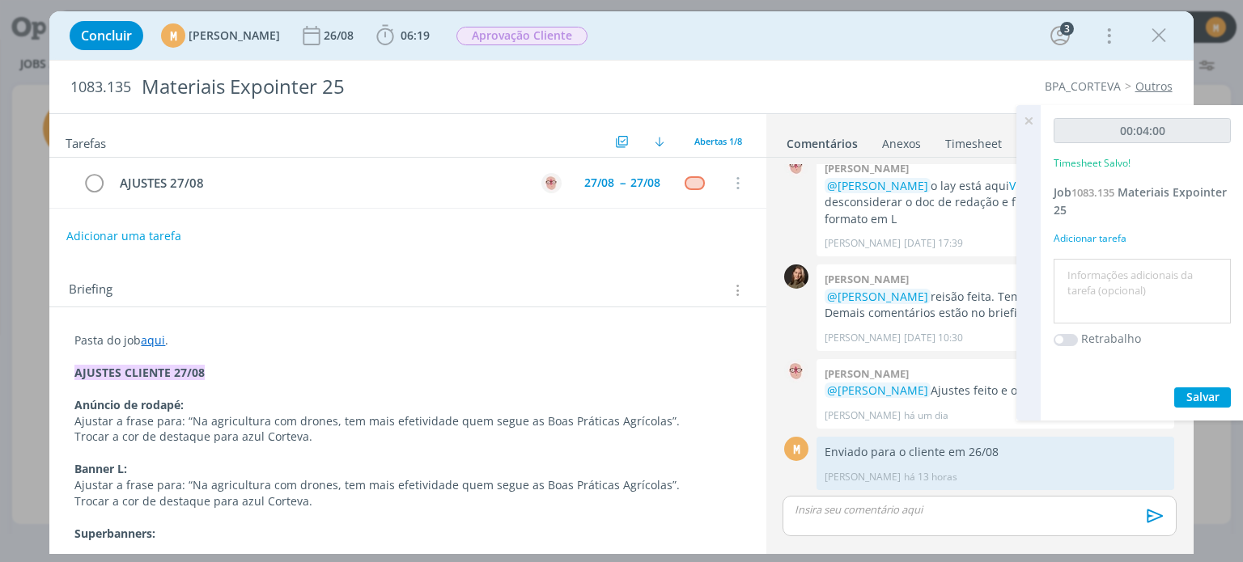
click at [1094, 270] on textarea at bounding box center [1141, 291] width 169 height 57
type textarea "Pautando ajustes"
click at [1210, 400] on span "Salvar" at bounding box center [1202, 396] width 33 height 15
click at [1194, 395] on span "Salvar" at bounding box center [1202, 396] width 33 height 15
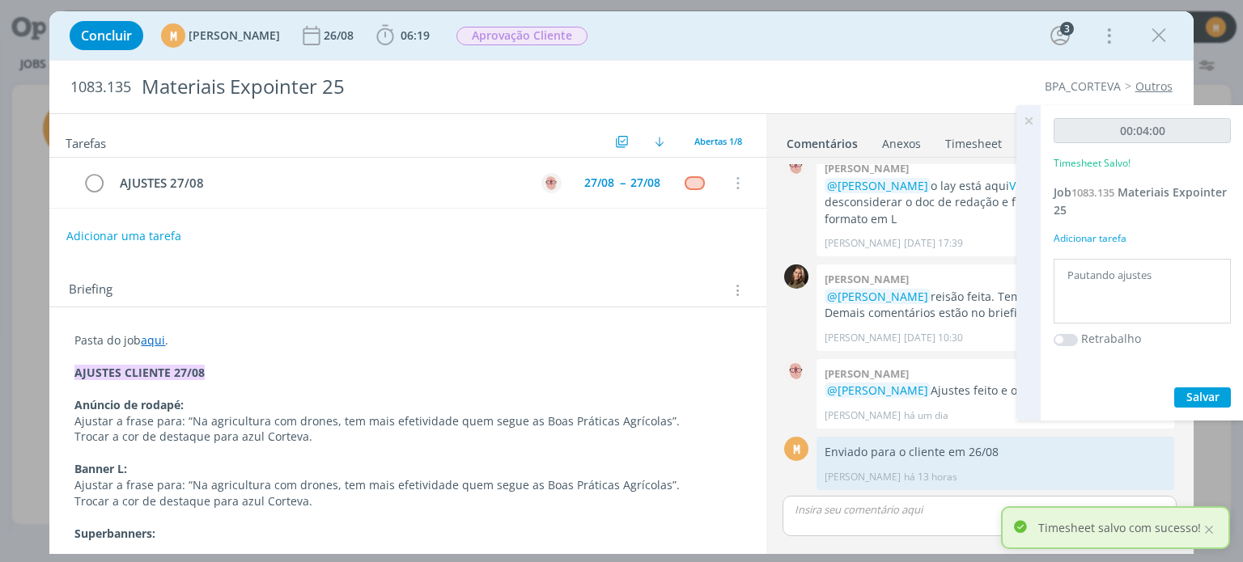
click at [1028, 116] on icon at bounding box center [1028, 121] width 29 height 32
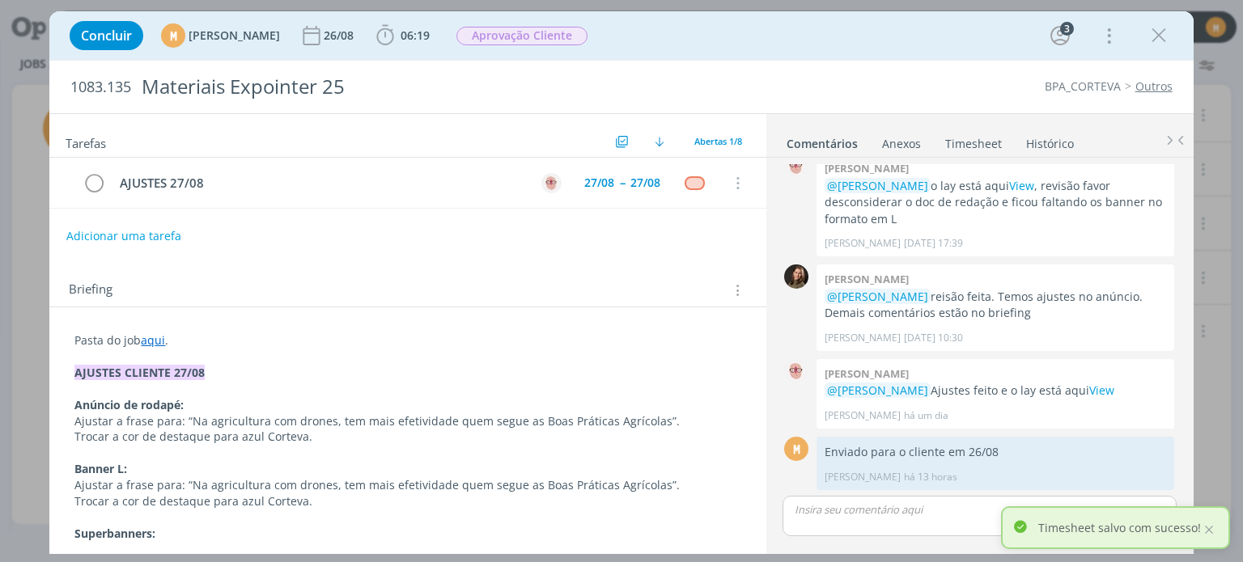
click at [948, 150] on link "Timesheet" at bounding box center [973, 140] width 58 height 23
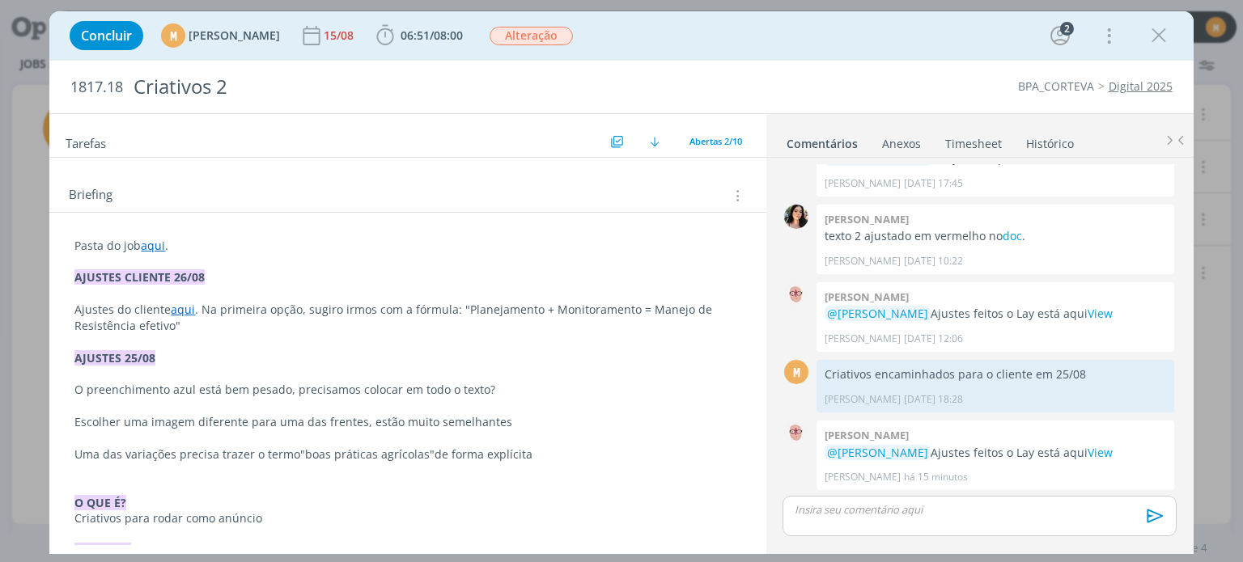
scroll to position [181, 0]
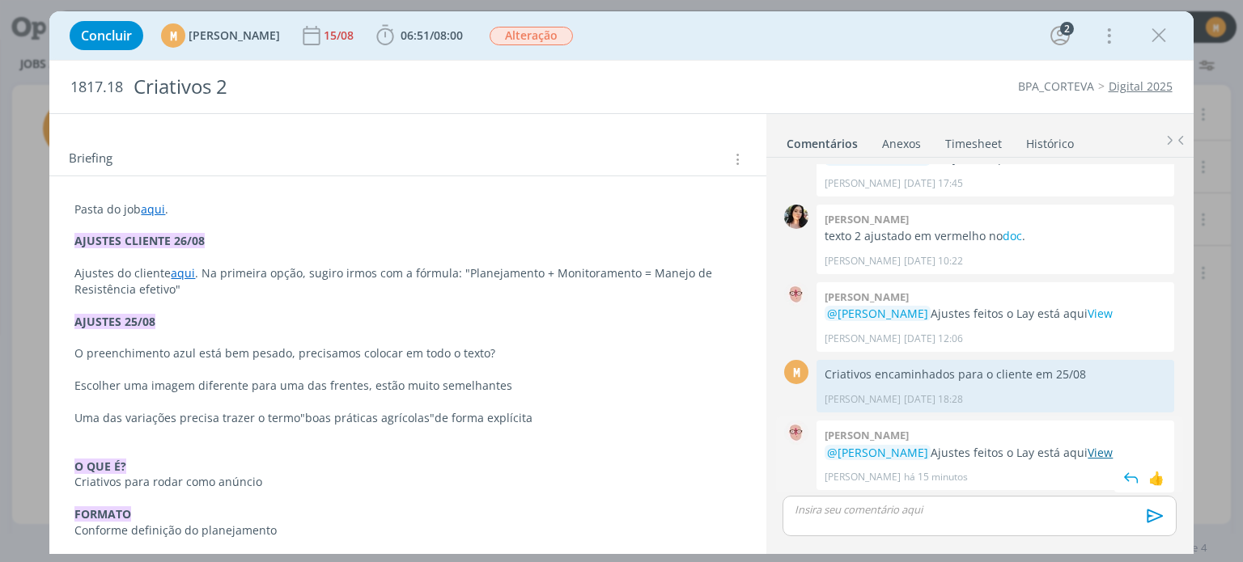
click at [1112, 449] on link "View" at bounding box center [1099, 452] width 25 height 15
